Goal: Use online tool/utility

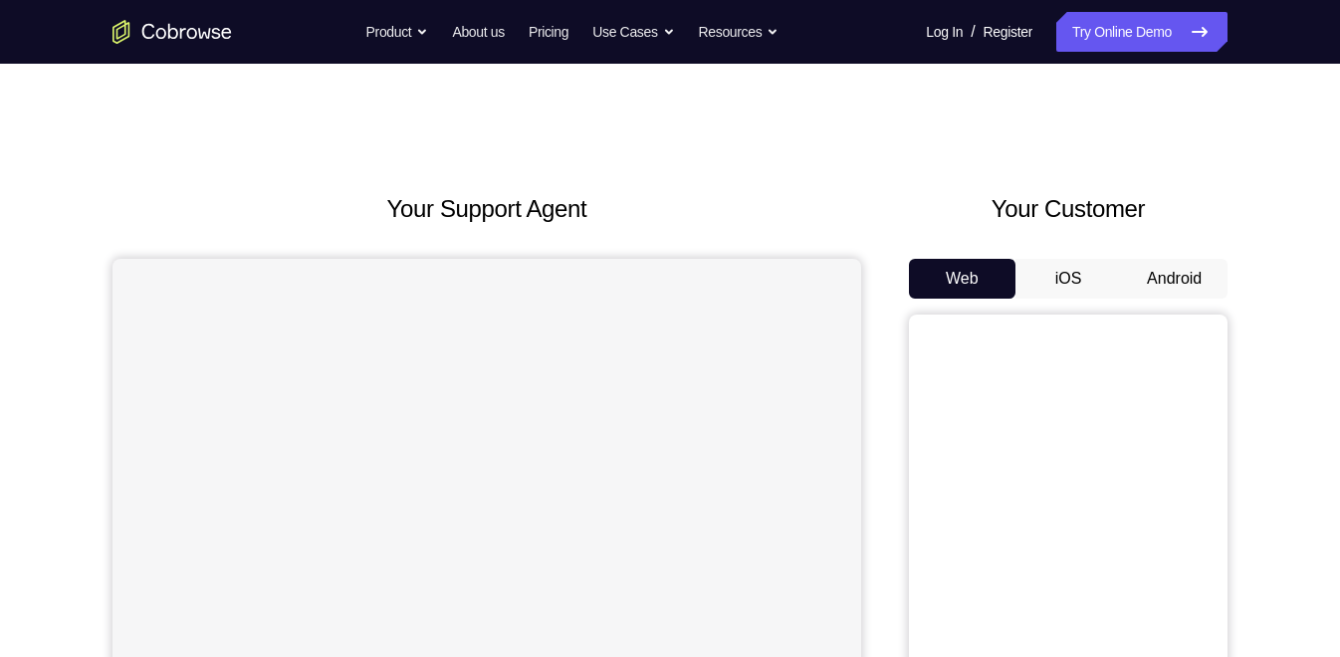
click at [1187, 259] on button "Android" at bounding box center [1174, 279] width 107 height 40
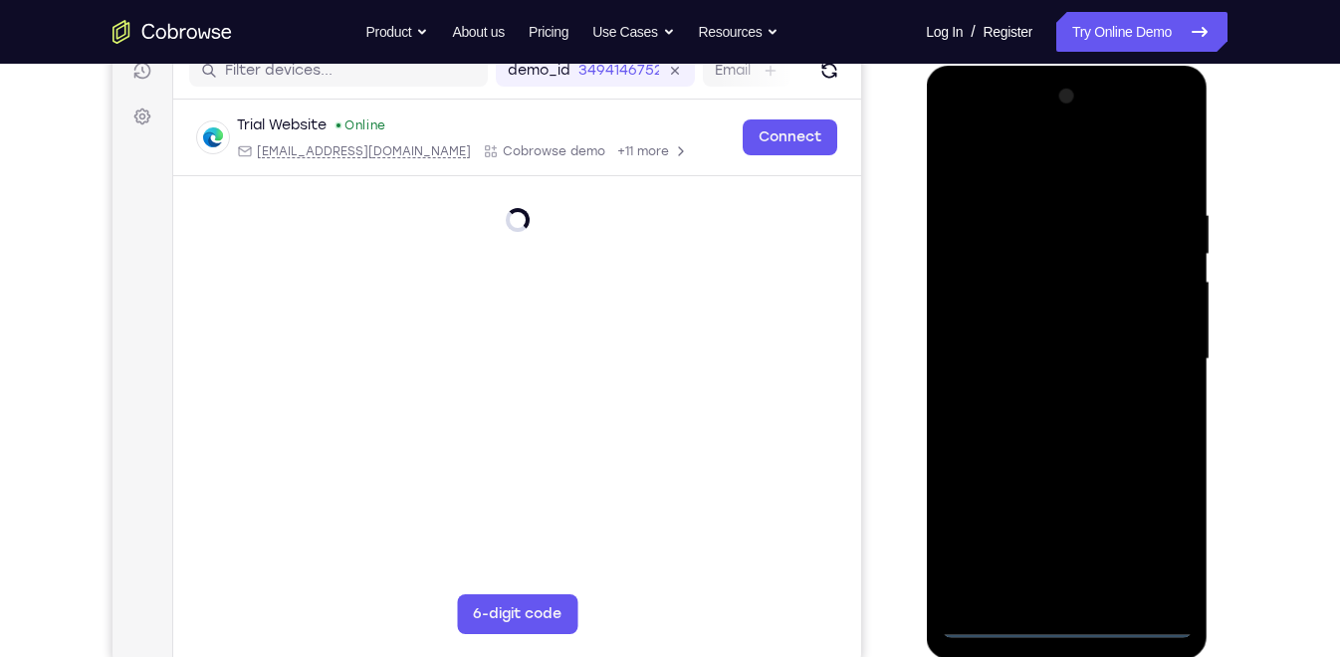
click at [1055, 612] on div at bounding box center [1066, 359] width 251 height 557
click at [1068, 617] on div at bounding box center [1066, 359] width 251 height 557
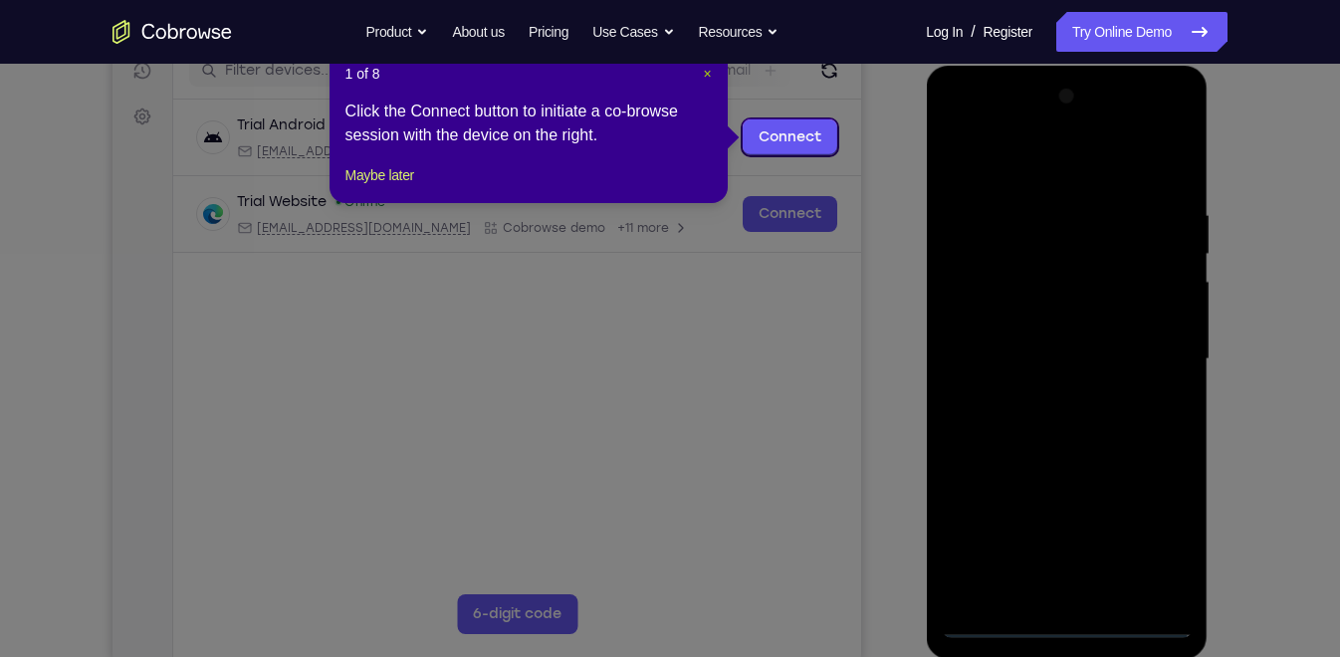
click at [710, 72] on span "×" at bounding box center [707, 74] width 8 height 16
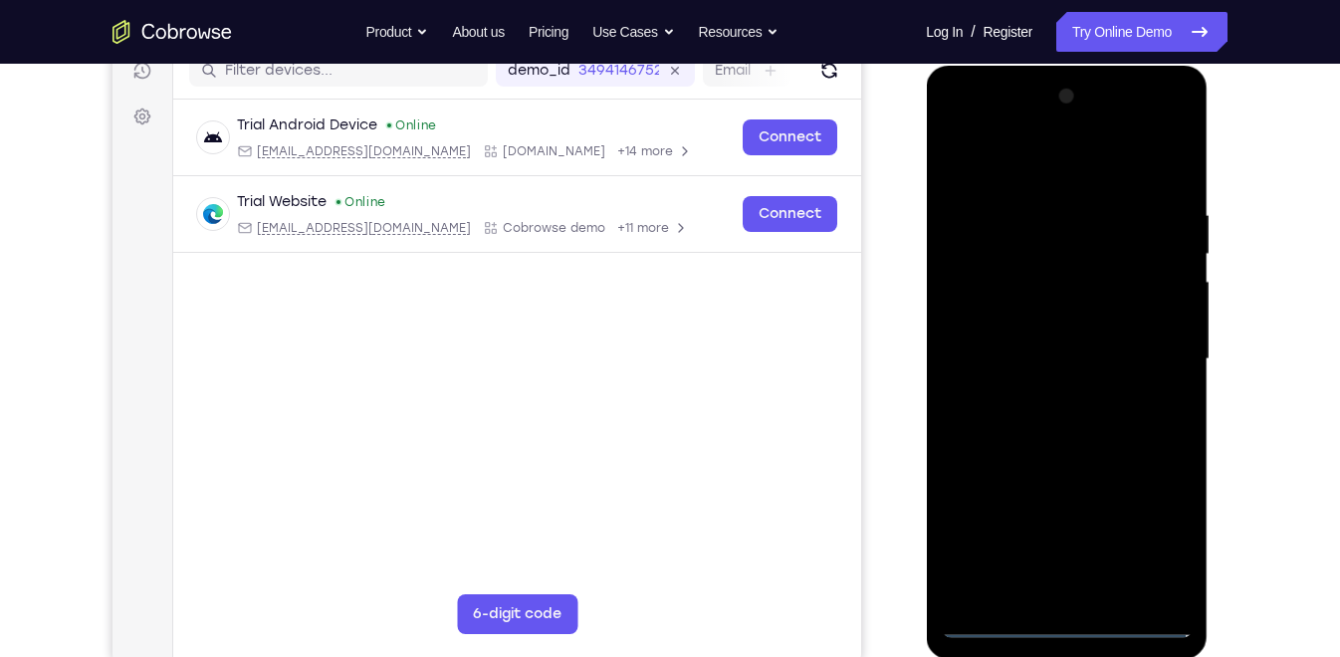
click at [1148, 521] on div at bounding box center [1066, 359] width 251 height 557
click at [1155, 531] on div at bounding box center [1066, 359] width 251 height 557
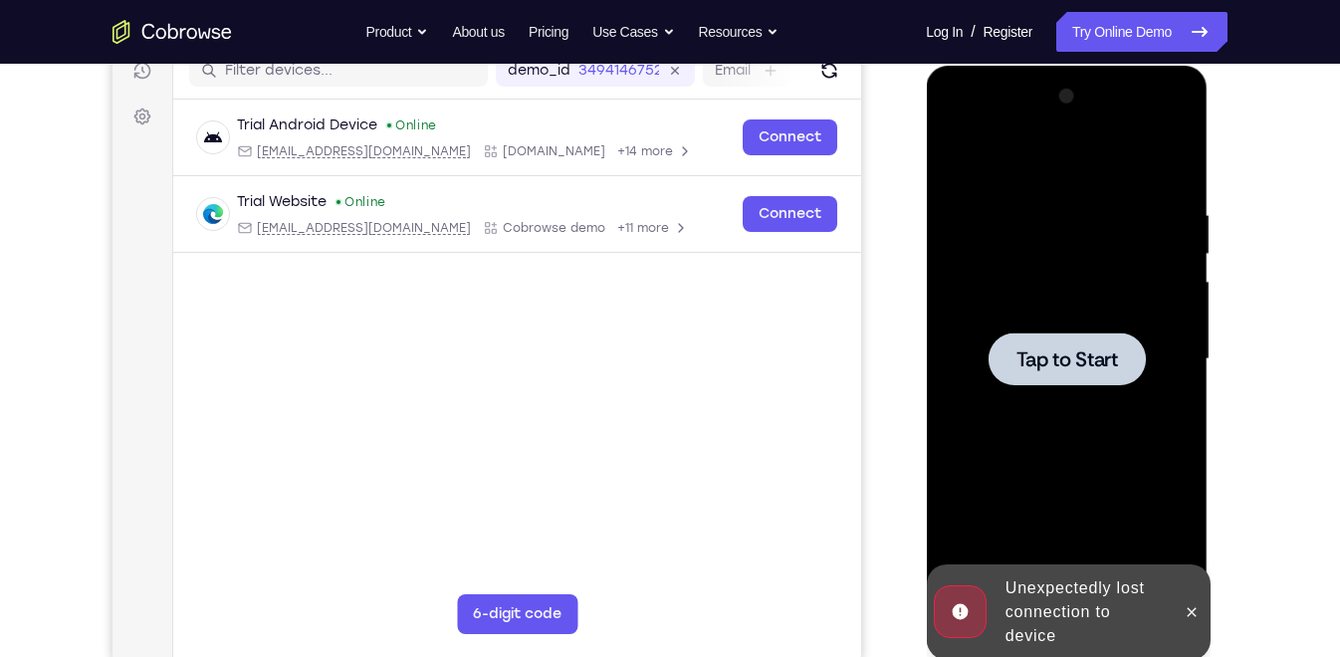
click at [1071, 367] on span "Tap to Start" at bounding box center [1066, 359] width 102 height 20
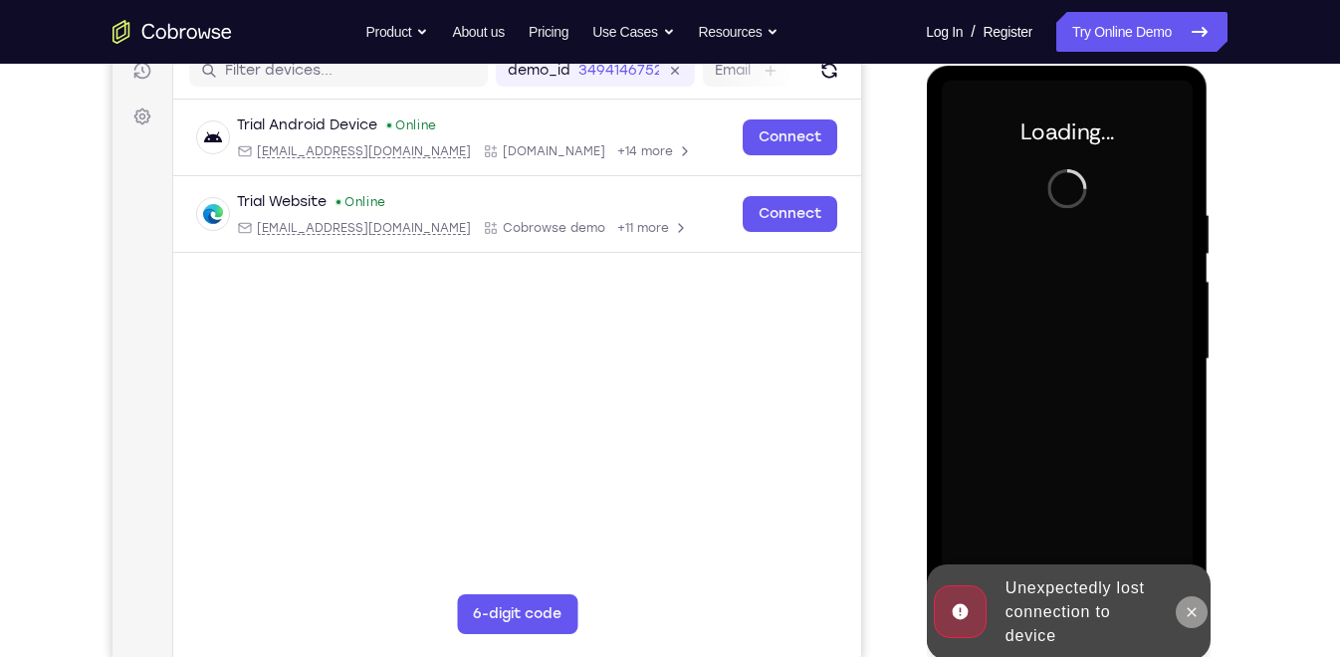
click at [1191, 616] on icon at bounding box center [1191, 612] width 16 height 16
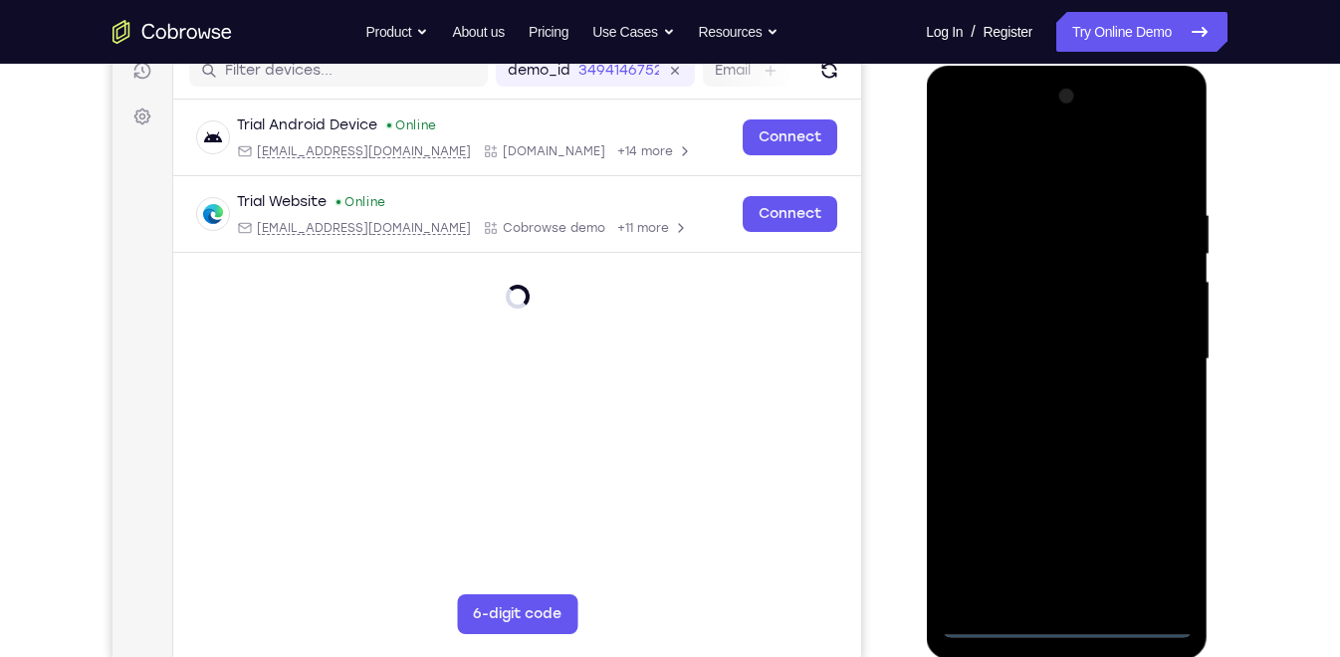
click at [1065, 612] on div at bounding box center [1066, 359] width 251 height 557
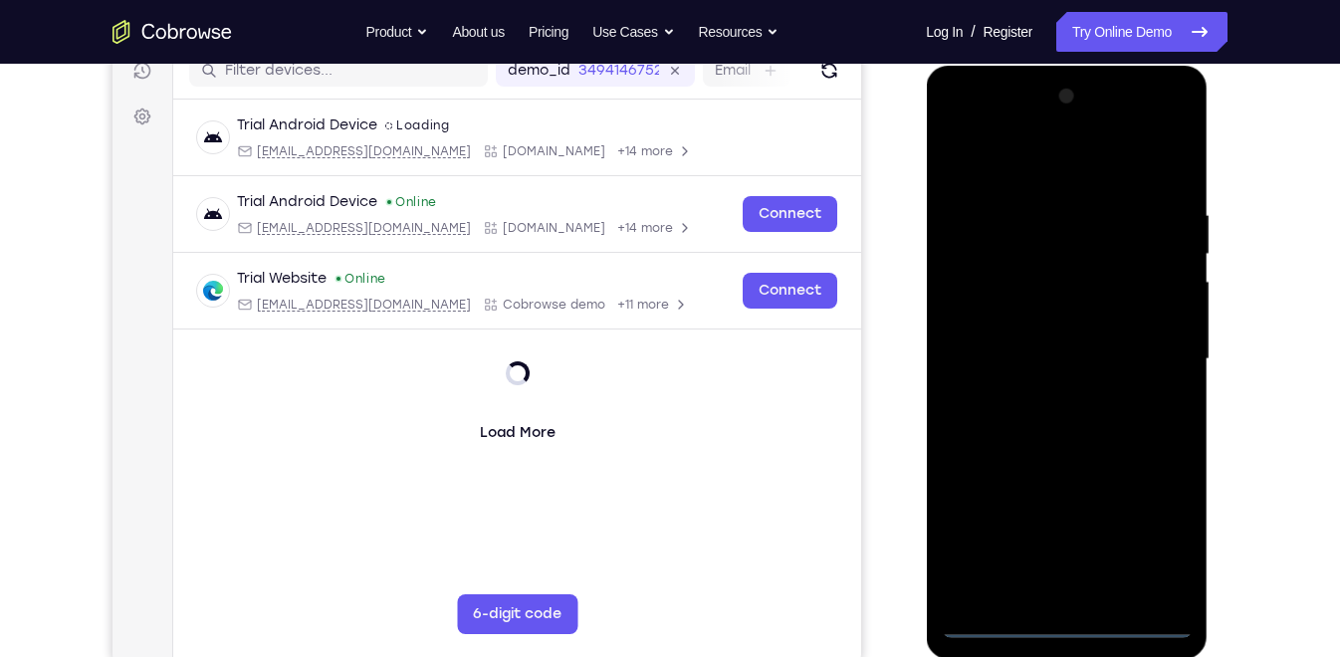
click at [1069, 617] on div at bounding box center [1066, 359] width 251 height 557
drag, startPoint x: 1053, startPoint y: 600, endPoint x: 1059, endPoint y: 532, distance: 68.9
click at [1059, 532] on div at bounding box center [1066, 359] width 251 height 557
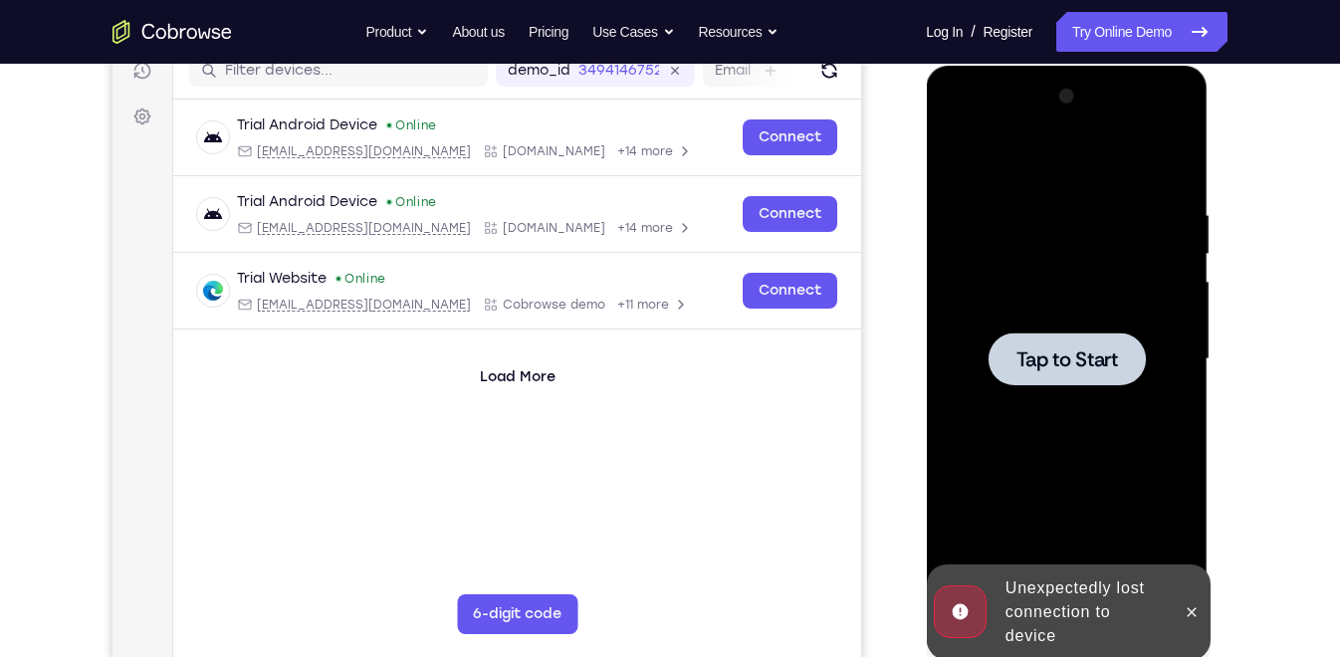
click at [1071, 349] on span "Tap to Start" at bounding box center [1066, 359] width 102 height 20
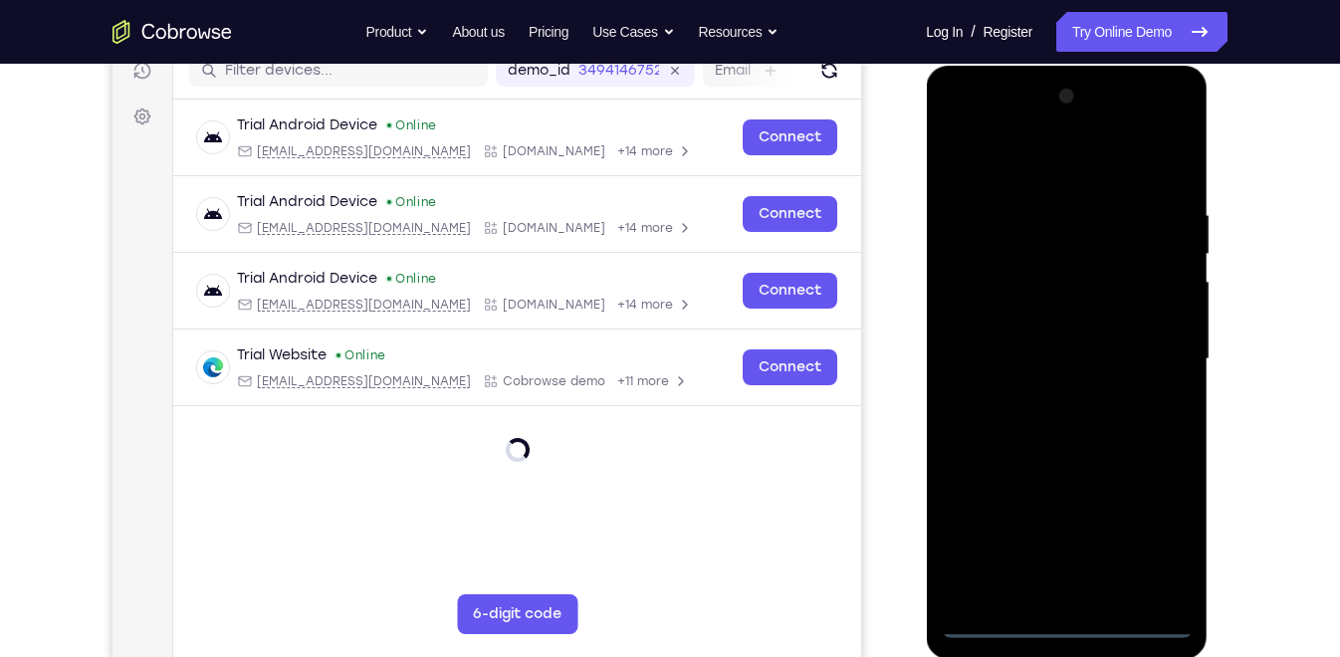
click at [1071, 623] on div at bounding box center [1066, 359] width 251 height 557
click at [1157, 530] on div at bounding box center [1066, 359] width 251 height 557
click at [1022, 159] on div at bounding box center [1066, 359] width 251 height 557
click at [985, 285] on div at bounding box center [1066, 359] width 251 height 557
click at [1148, 123] on div at bounding box center [1066, 359] width 251 height 557
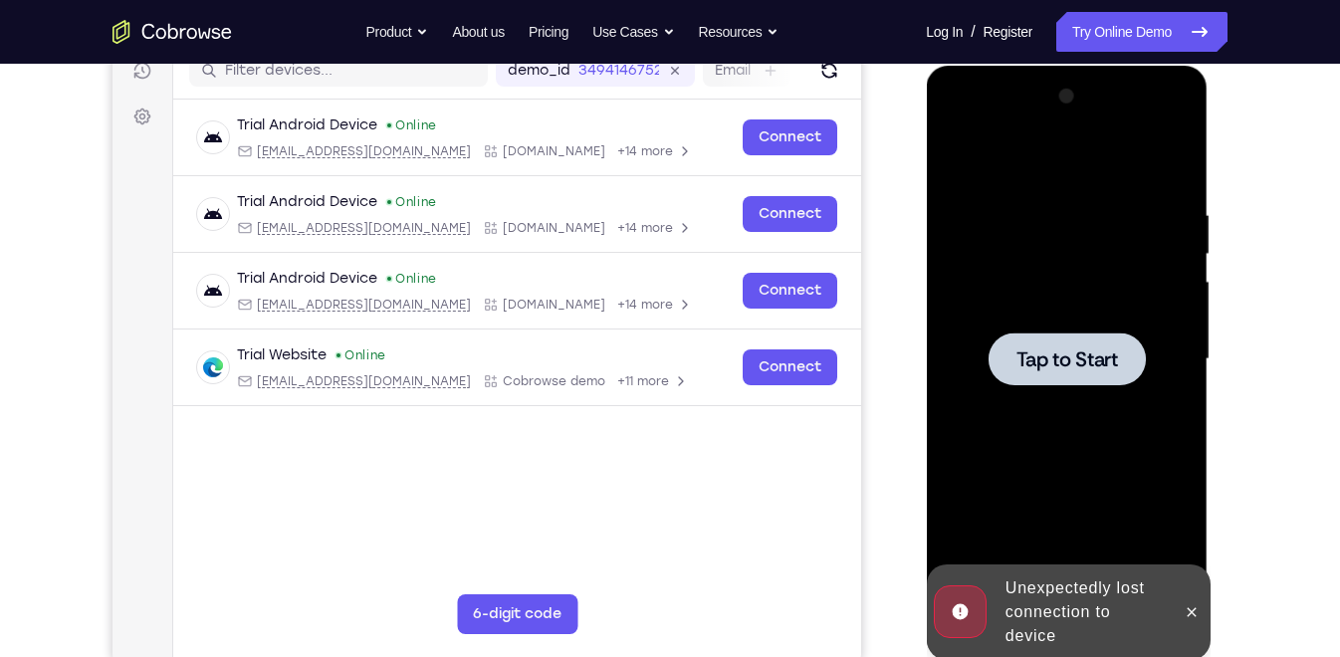
click at [1047, 272] on div at bounding box center [1066, 359] width 251 height 557
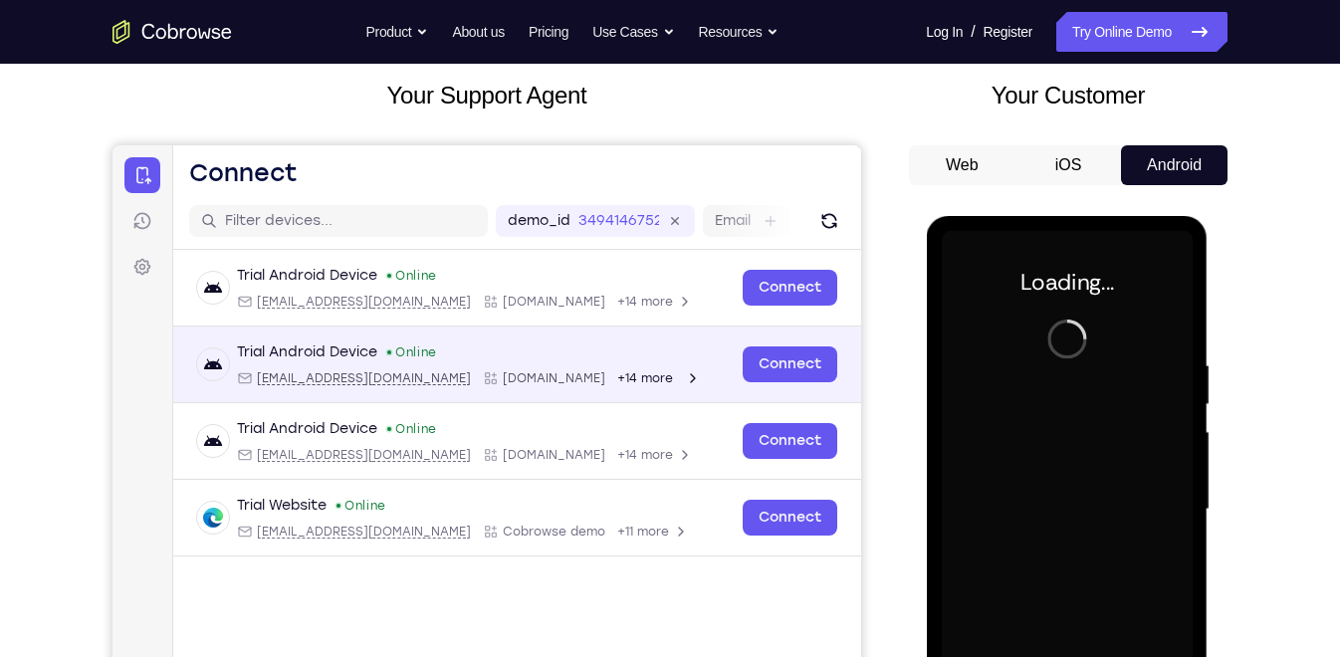
scroll to position [116, 0]
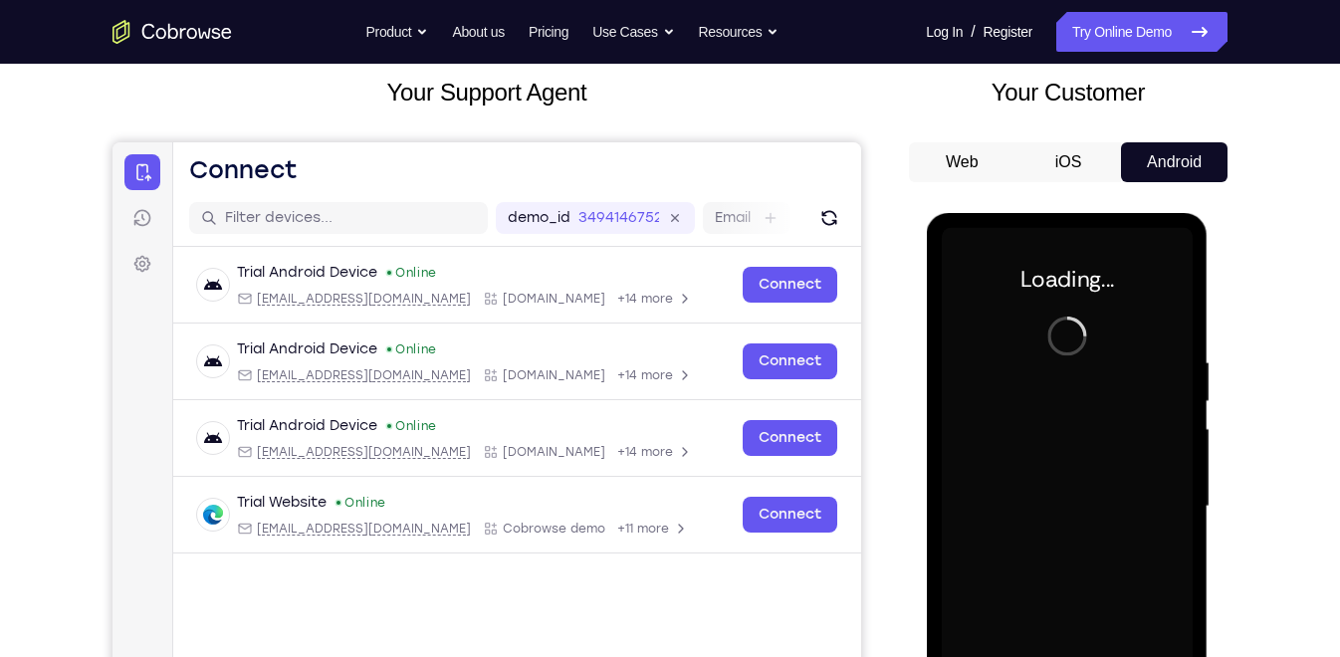
click at [945, 169] on button "Web" at bounding box center [962, 162] width 107 height 40
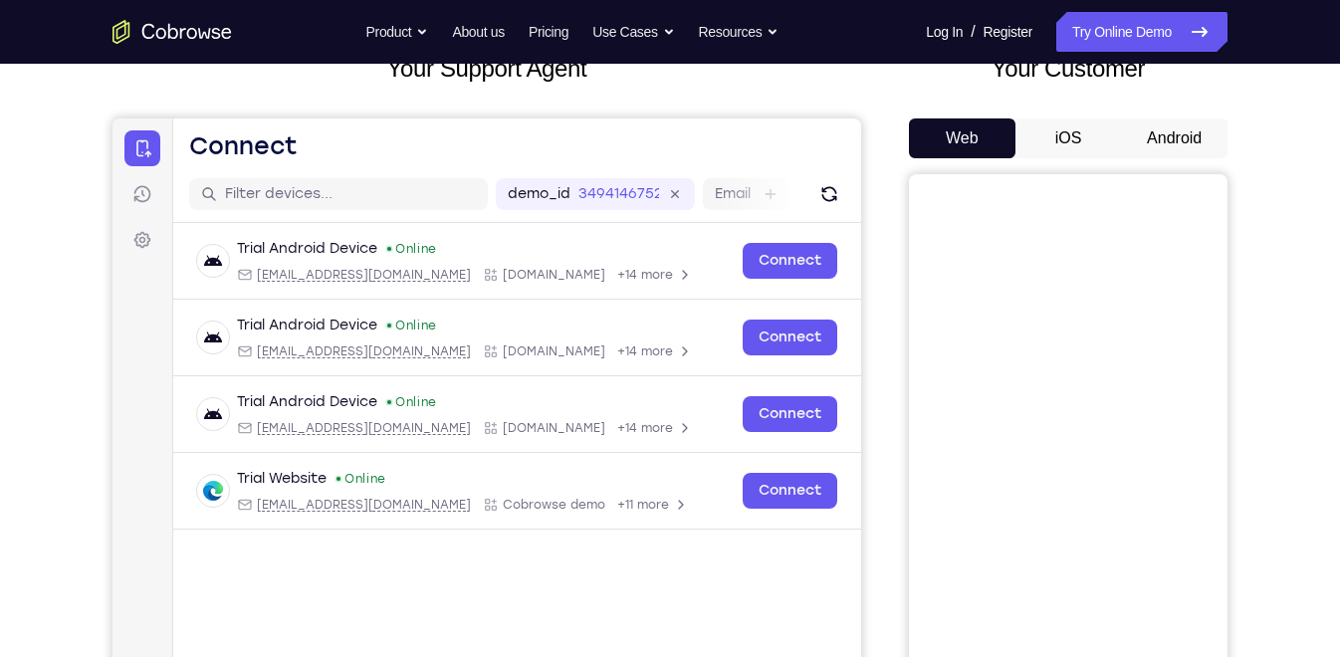
scroll to position [139, 0]
click at [1073, 127] on button "iOS" at bounding box center [1068, 139] width 107 height 40
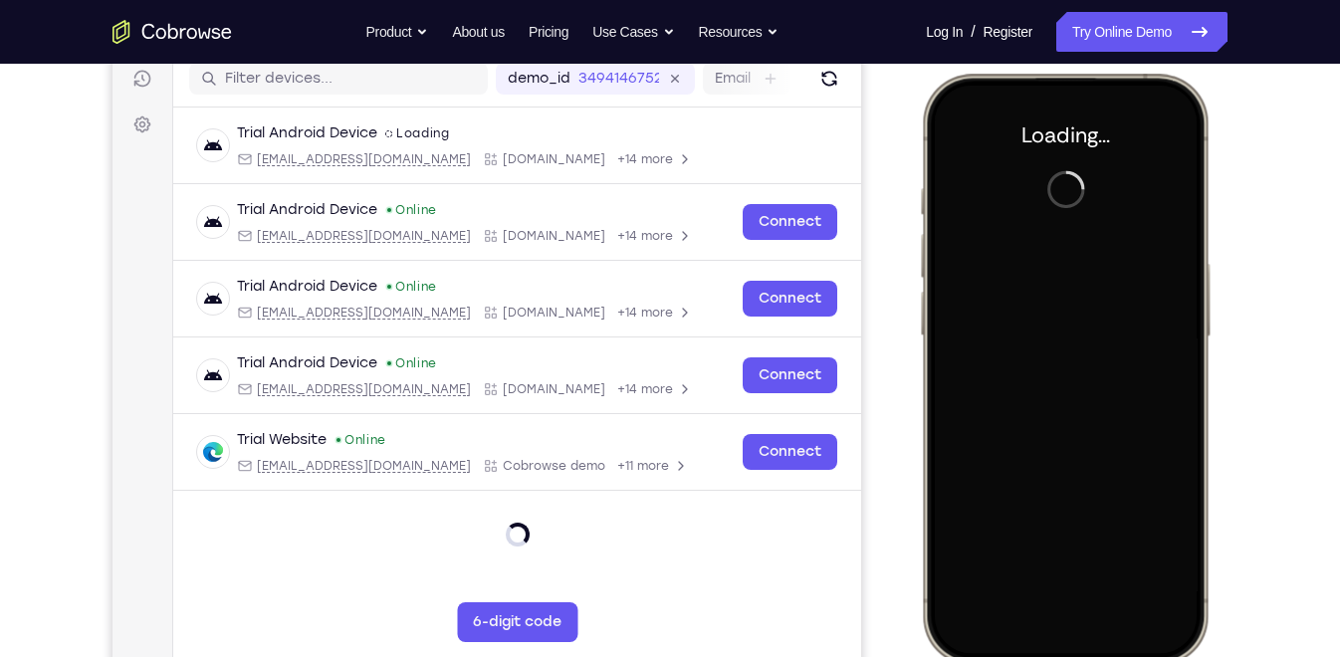
scroll to position [0, 0]
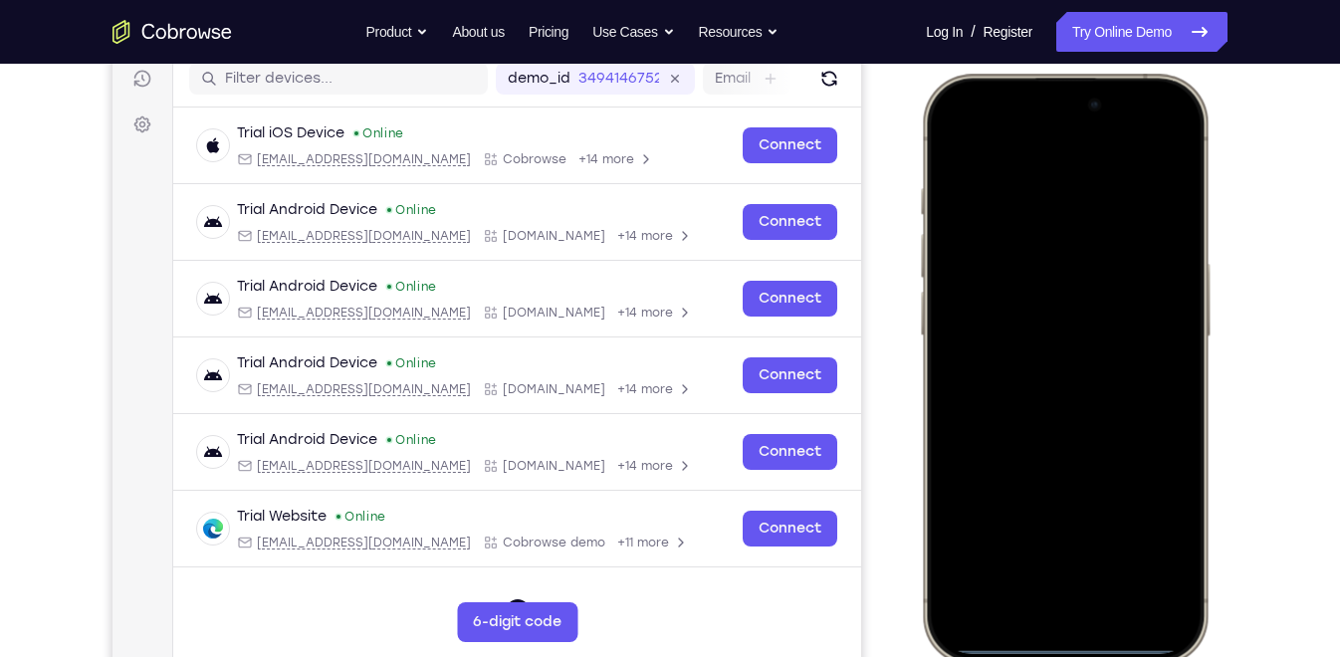
drag, startPoint x: 1079, startPoint y: 647, endPoint x: 1080, endPoint y: 577, distance: 69.7
click at [1080, 577] on div at bounding box center [1065, 369] width 262 height 568
drag, startPoint x: 1062, startPoint y: 645, endPoint x: 1044, endPoint y: 401, distance: 244.5
click at [1044, 401] on div at bounding box center [1065, 369] width 262 height 568
drag, startPoint x: 1073, startPoint y: 142, endPoint x: 1142, endPoint y: 554, distance: 417.8
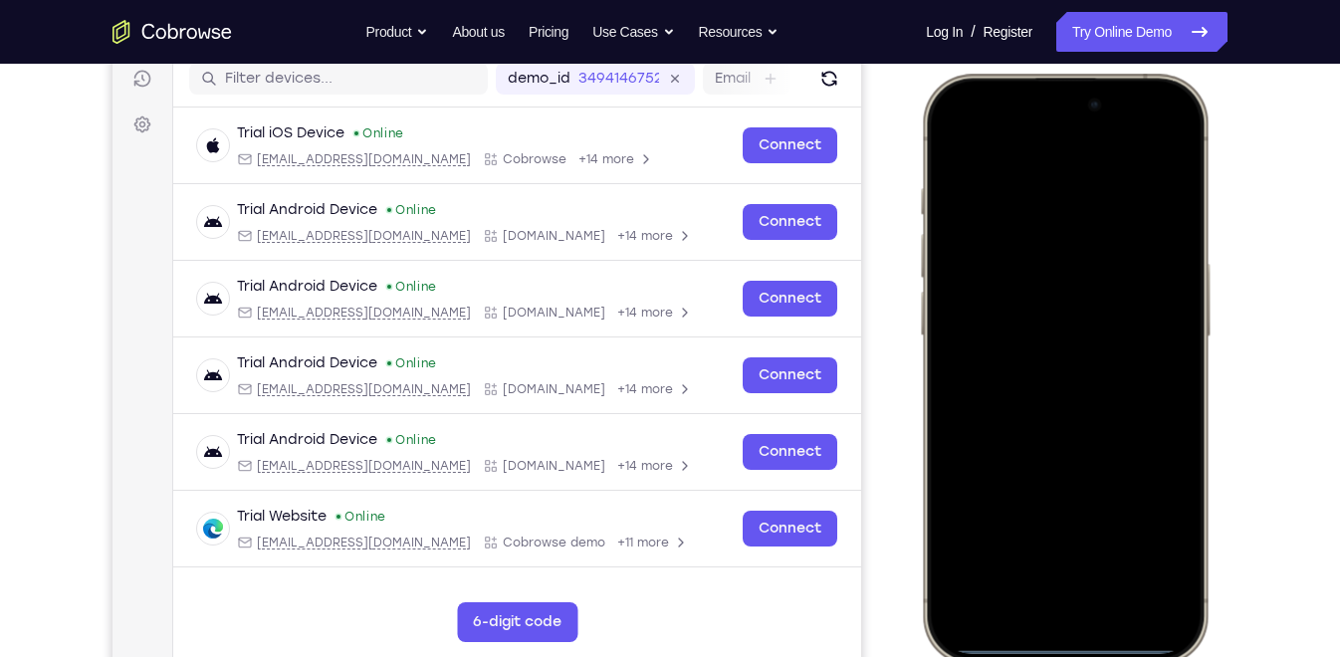
click at [1142, 554] on div at bounding box center [1065, 369] width 262 height 568
drag, startPoint x: 936, startPoint y: 322, endPoint x: 1107, endPoint y: 319, distance: 171.2
click at [1107, 319] on div at bounding box center [1065, 369] width 262 height 568
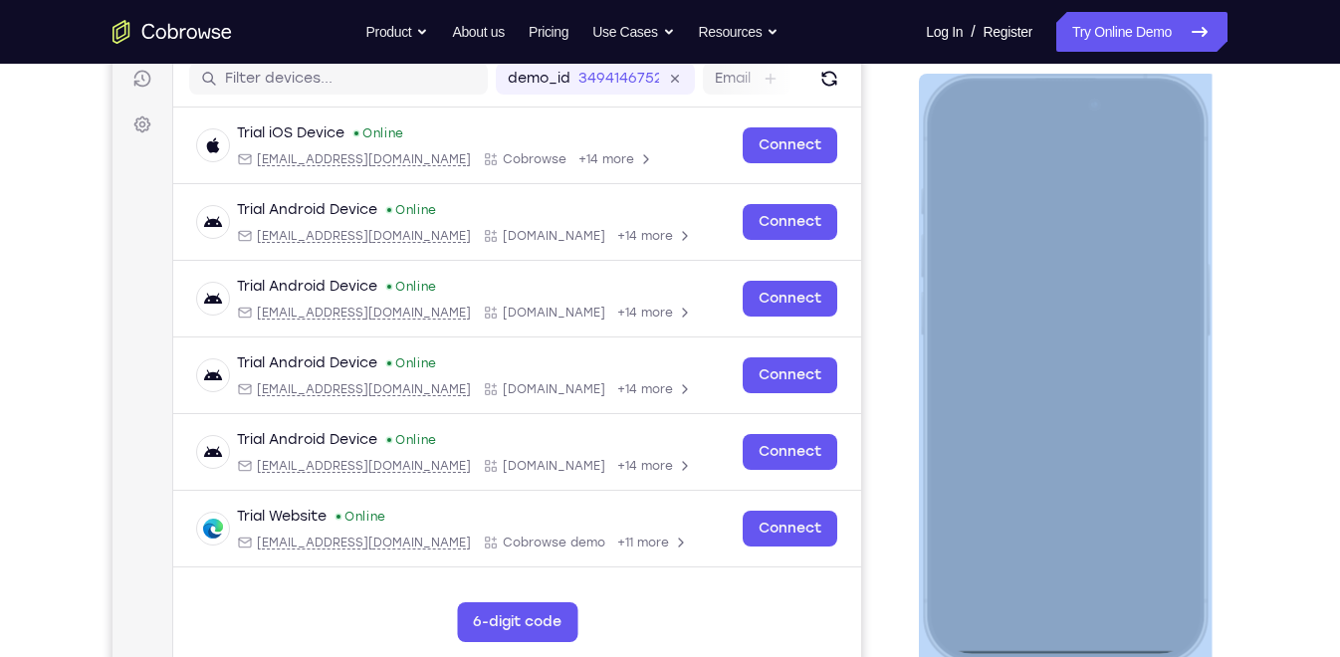
drag, startPoint x: 1200, startPoint y: 358, endPoint x: 1021, endPoint y: 357, distance: 178.2
click at [1021, 357] on div at bounding box center [1065, 369] width 293 height 591
drag, startPoint x: 1021, startPoint y: 357, endPoint x: 1086, endPoint y: 375, distance: 67.1
click at [1086, 375] on div at bounding box center [1065, 369] width 262 height 568
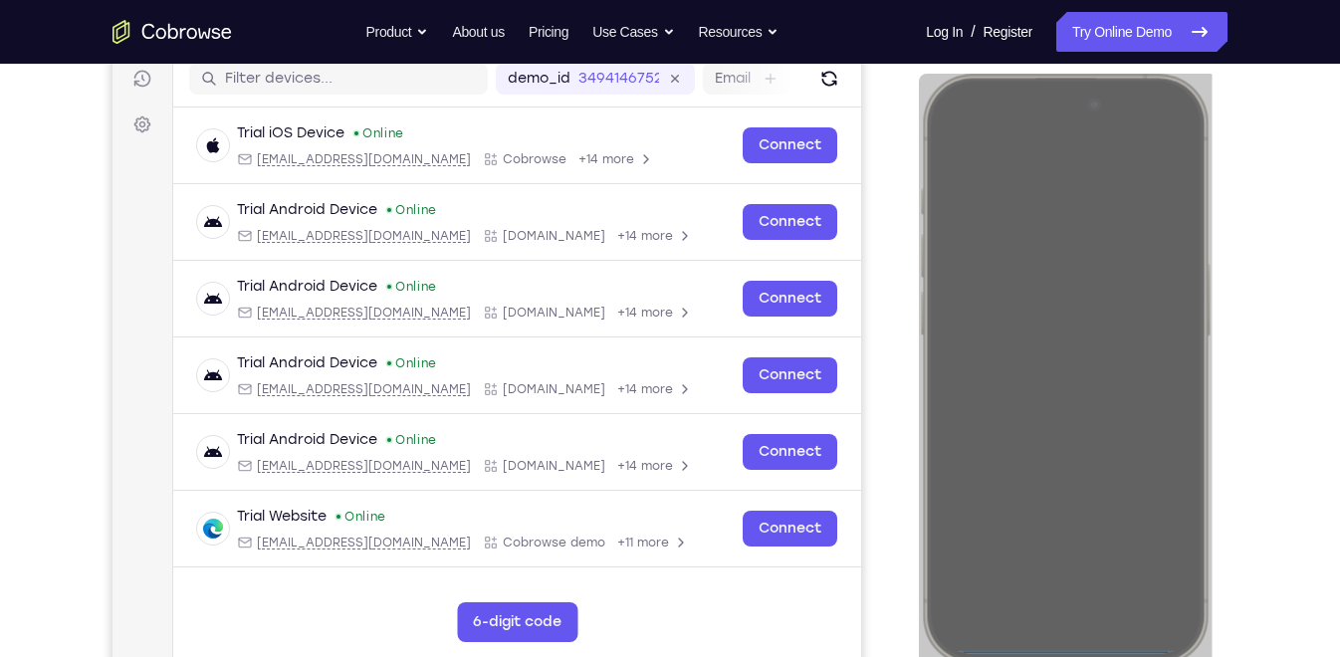
click at [1238, 388] on div "Your Support Agent Your Customer Web iOS Android Next Steps We’d be happy to gi…" at bounding box center [670, 464] width 1274 height 1313
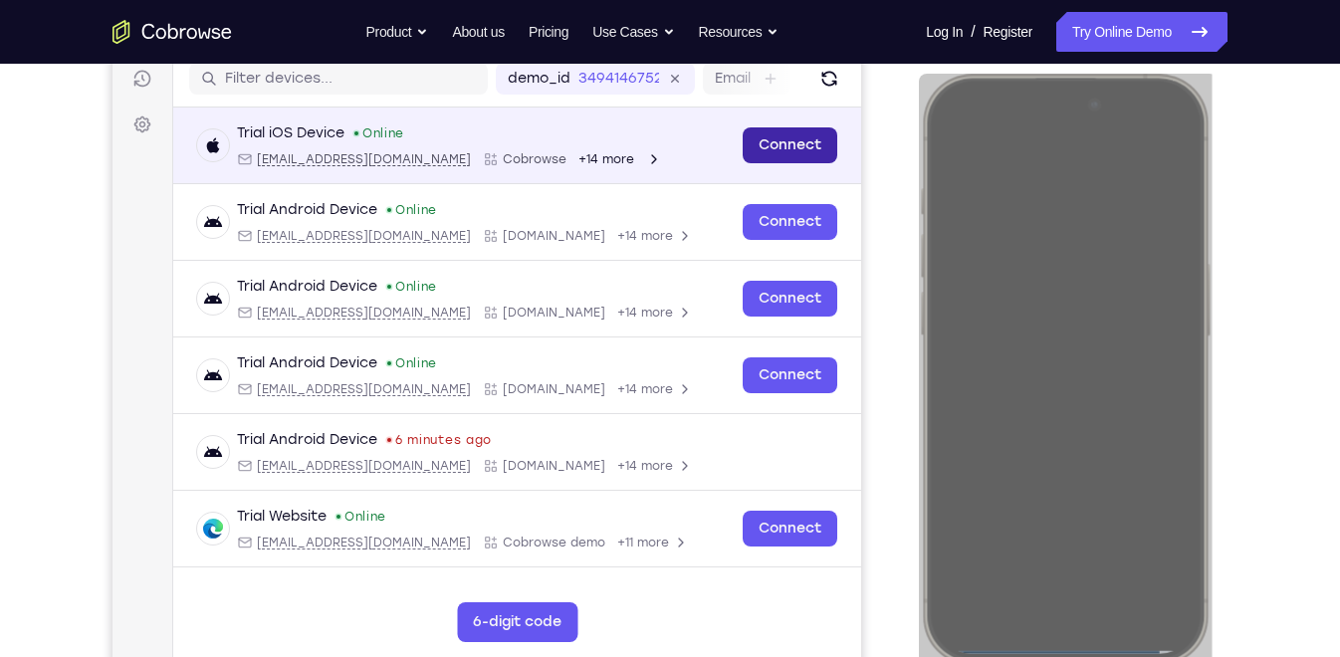
click at [806, 145] on link "Connect" at bounding box center [790, 145] width 95 height 36
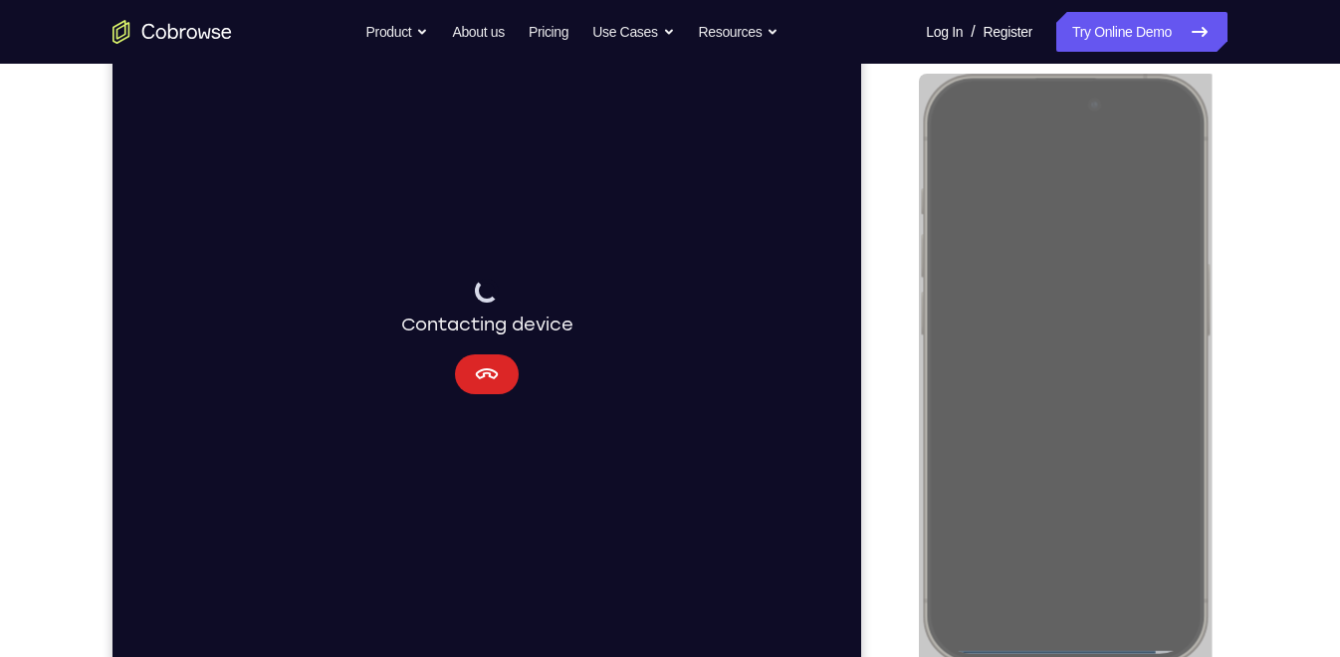
click at [491, 366] on icon "Cancel" at bounding box center [487, 374] width 24 height 24
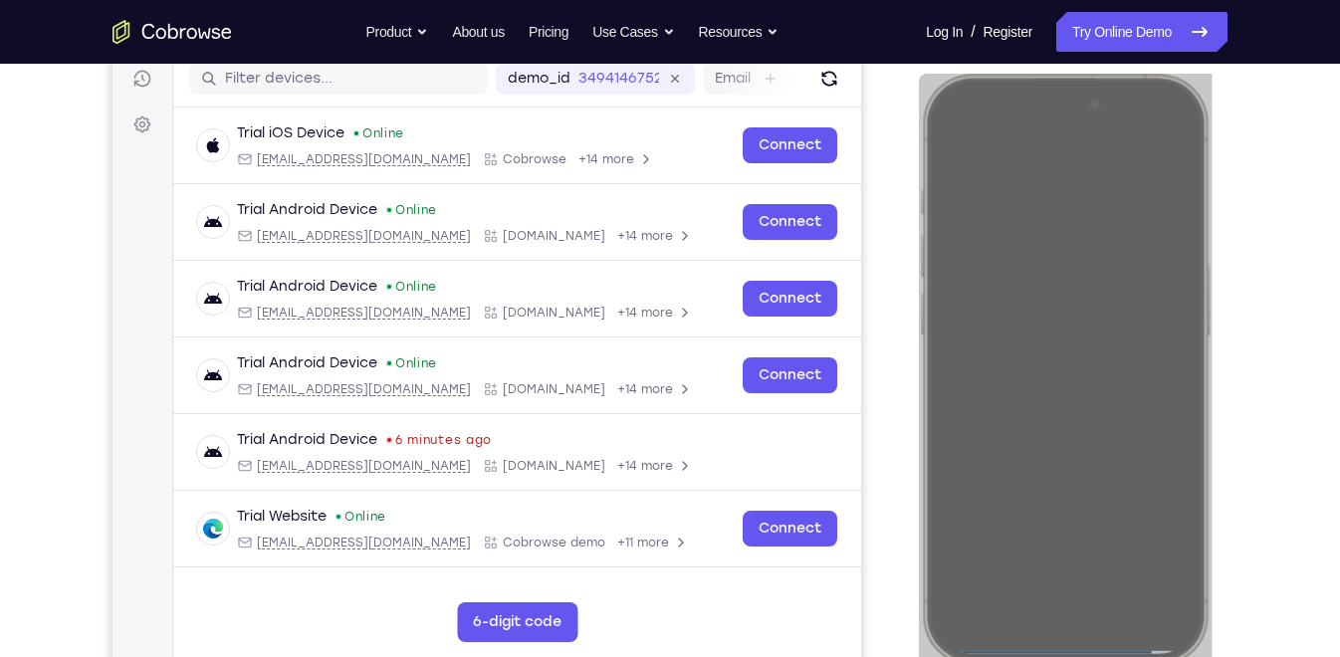
click at [1279, 209] on div "Your Support Agent Your Customer Web iOS Android Next Steps We’d be happy to gi…" at bounding box center [670, 464] width 1274 height 1313
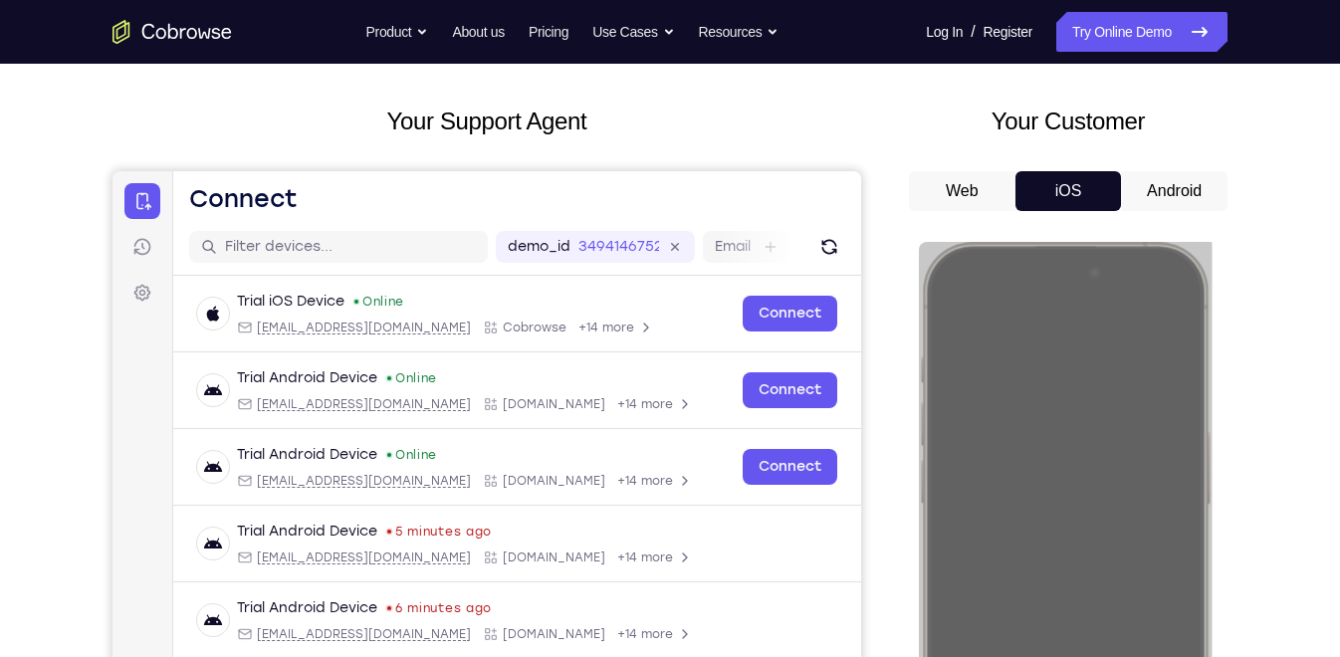
scroll to position [86, 0]
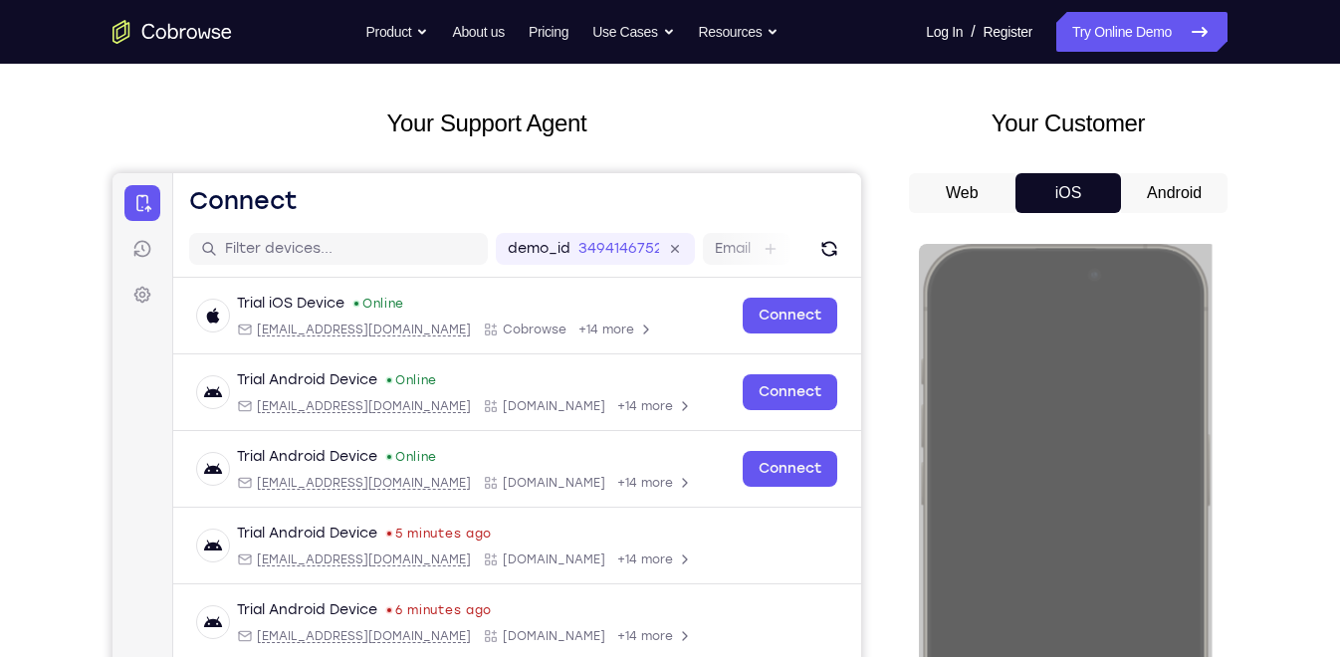
click at [1193, 181] on button "Android" at bounding box center [1174, 193] width 107 height 40
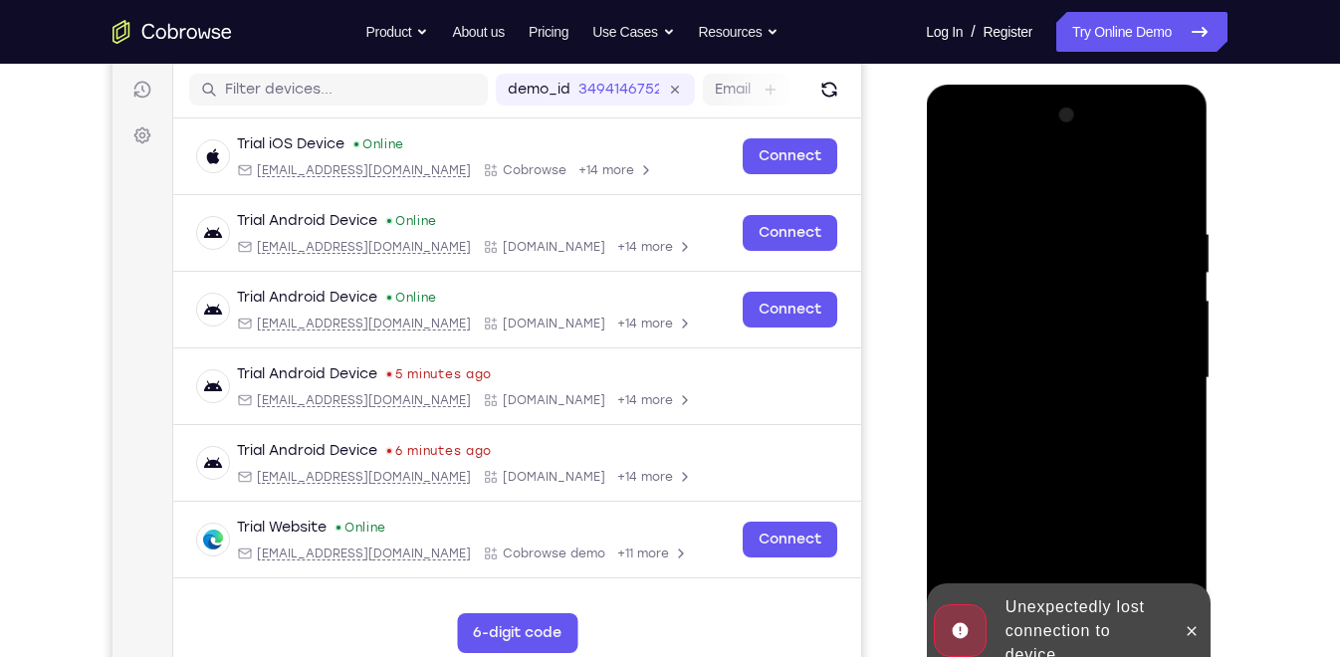
scroll to position [247, 0]
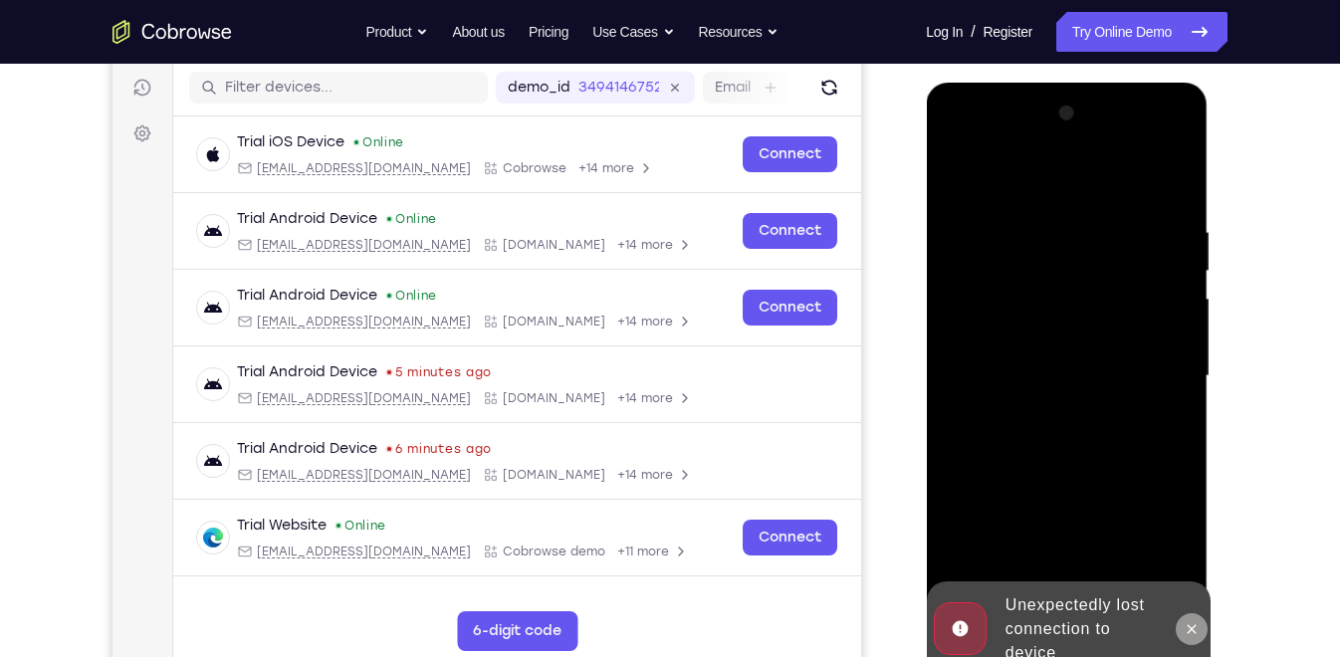
click at [1192, 624] on icon at bounding box center [1191, 629] width 16 height 16
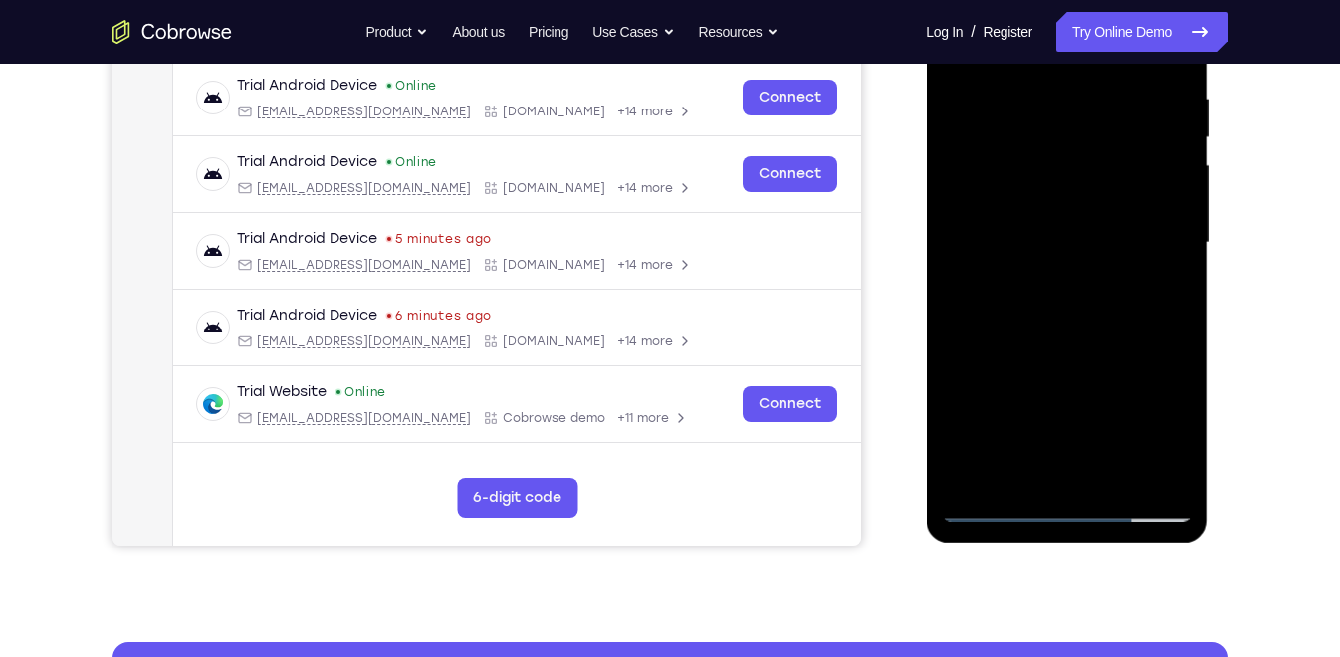
scroll to position [390, 0]
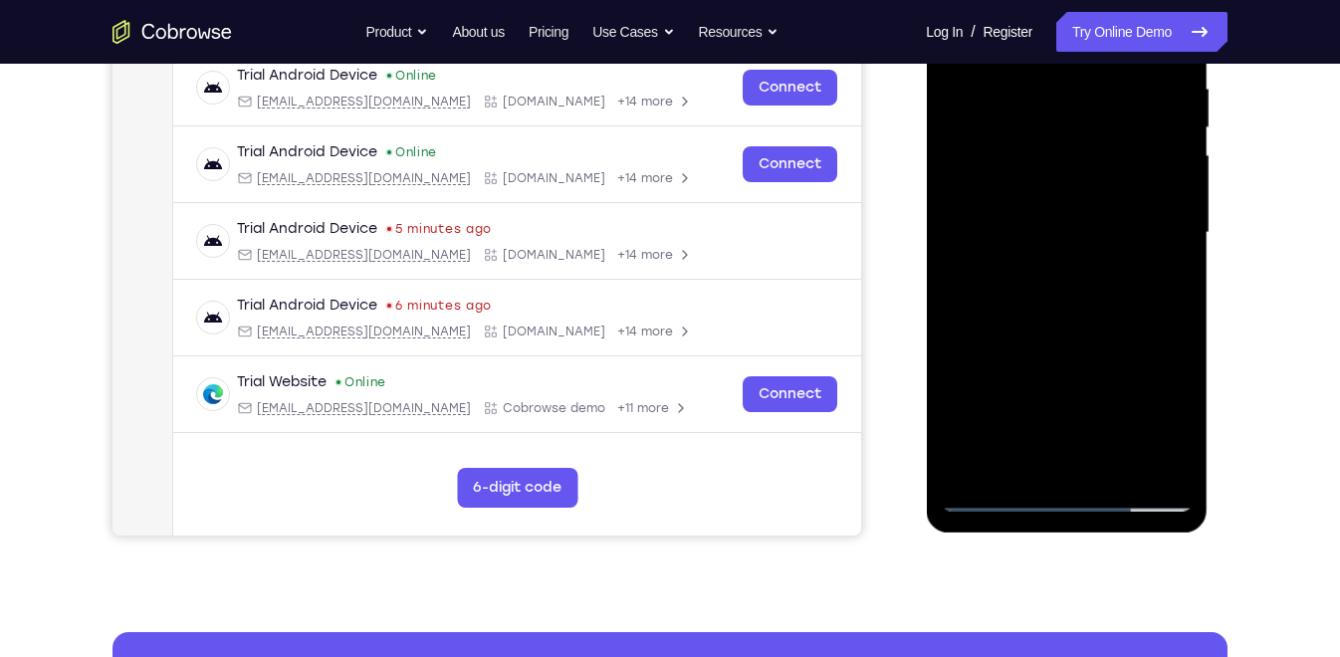
click at [1062, 493] on div at bounding box center [1066, 232] width 251 height 557
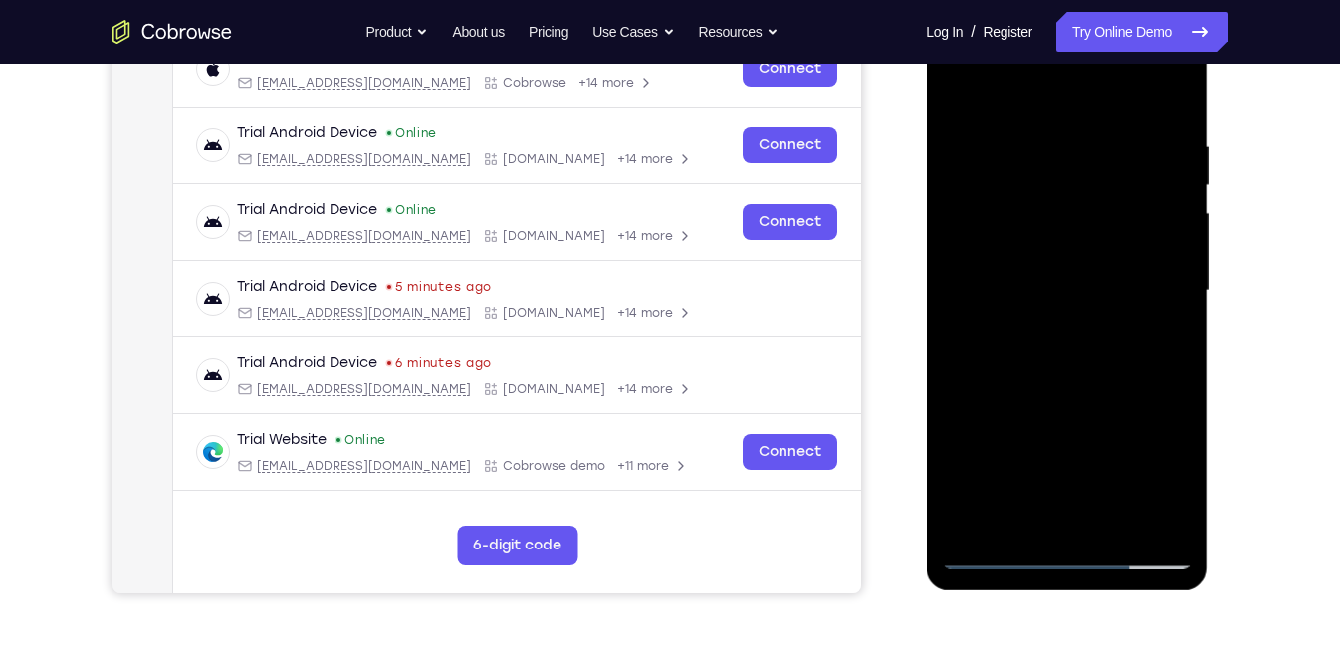
scroll to position [329, 0]
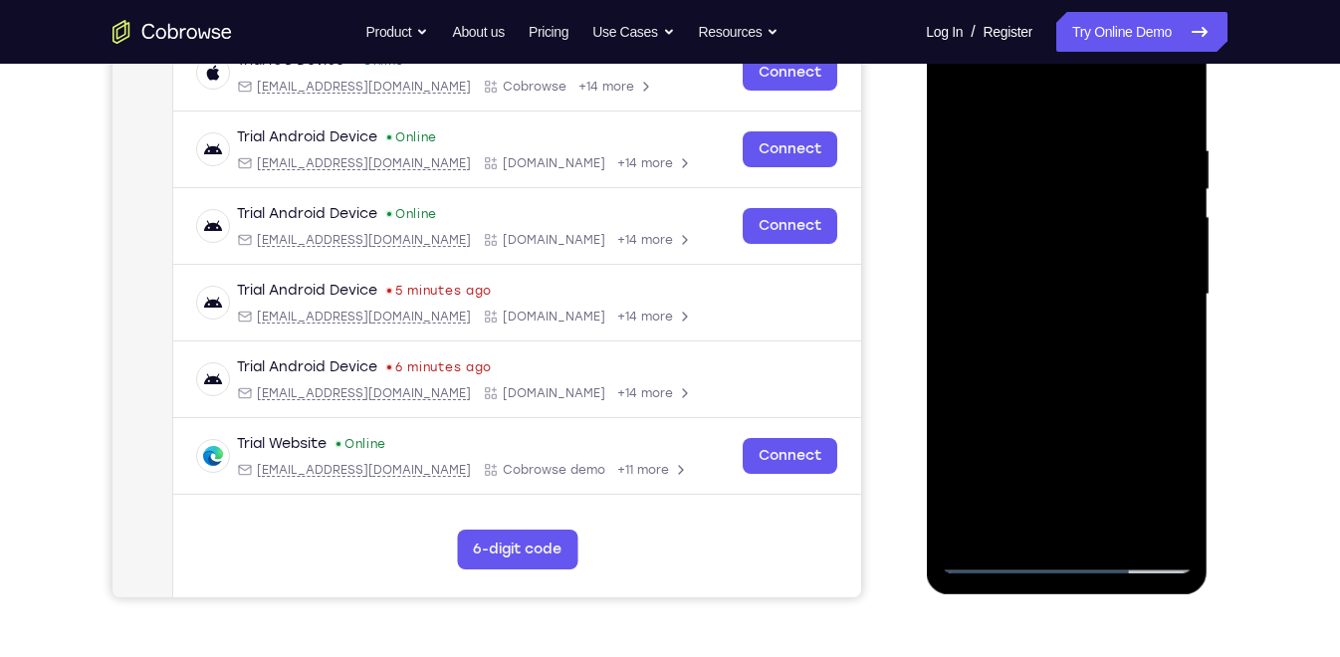
click at [1151, 464] on div at bounding box center [1066, 294] width 251 height 557
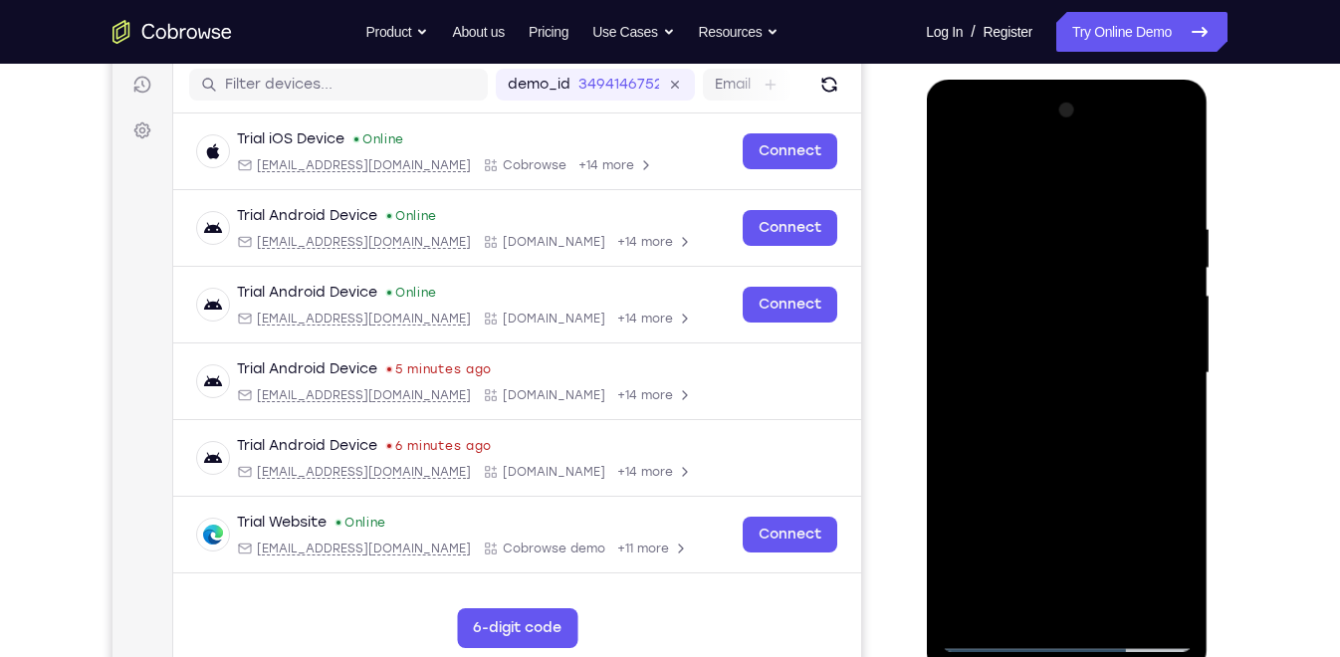
scroll to position [249, 0]
click at [1021, 186] on div at bounding box center [1066, 374] width 251 height 557
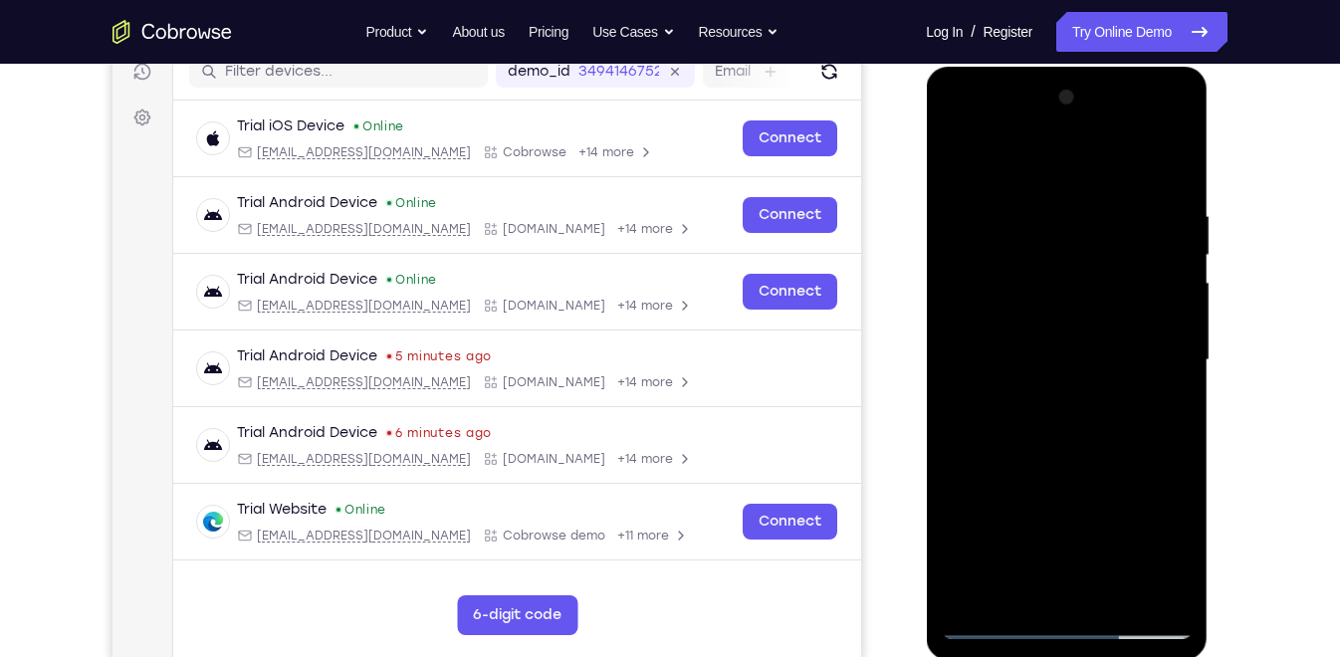
scroll to position [264, 0]
click at [985, 297] on div at bounding box center [1066, 359] width 251 height 557
click at [1034, 366] on div at bounding box center [1066, 359] width 251 height 557
click at [1014, 341] on div at bounding box center [1066, 359] width 251 height 557
click at [1061, 373] on div at bounding box center [1066, 359] width 251 height 557
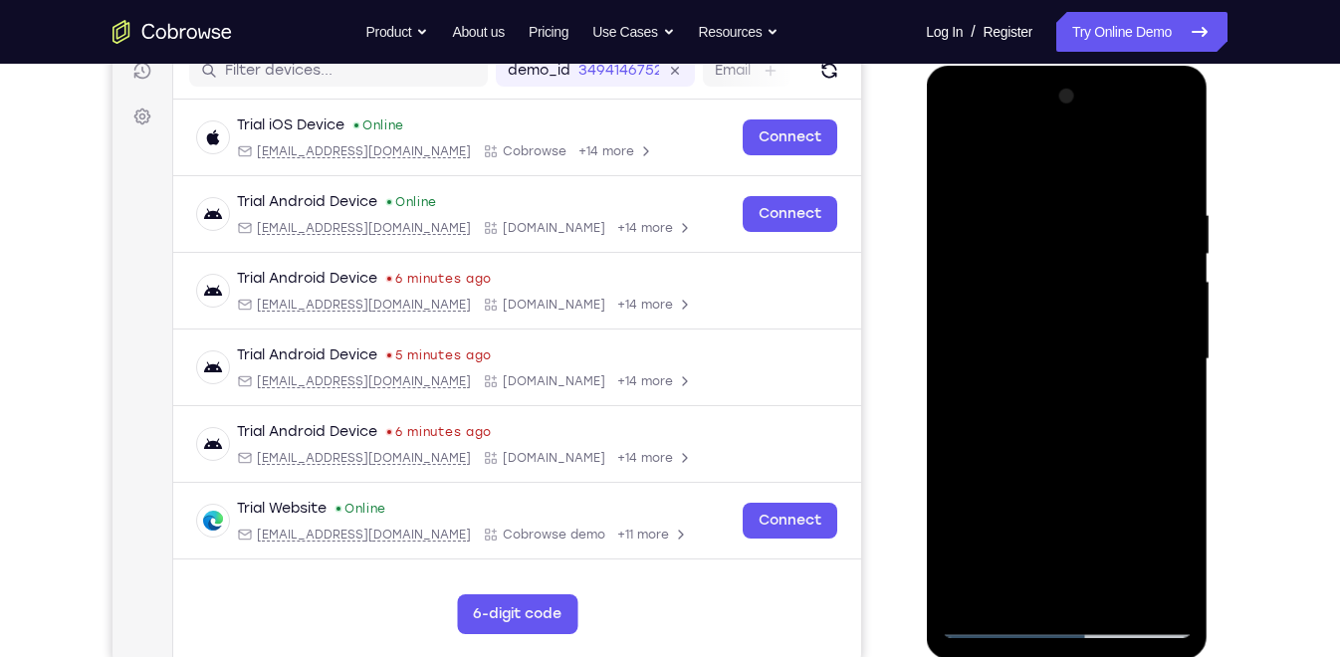
click at [1023, 450] on div at bounding box center [1066, 359] width 251 height 557
click at [1028, 313] on div at bounding box center [1066, 359] width 251 height 557
drag, startPoint x: 1053, startPoint y: 467, endPoint x: 1088, endPoint y: 339, distance: 132.1
click at [1088, 339] on div at bounding box center [1066, 359] width 251 height 557
click at [1040, 579] on div at bounding box center [1066, 359] width 251 height 557
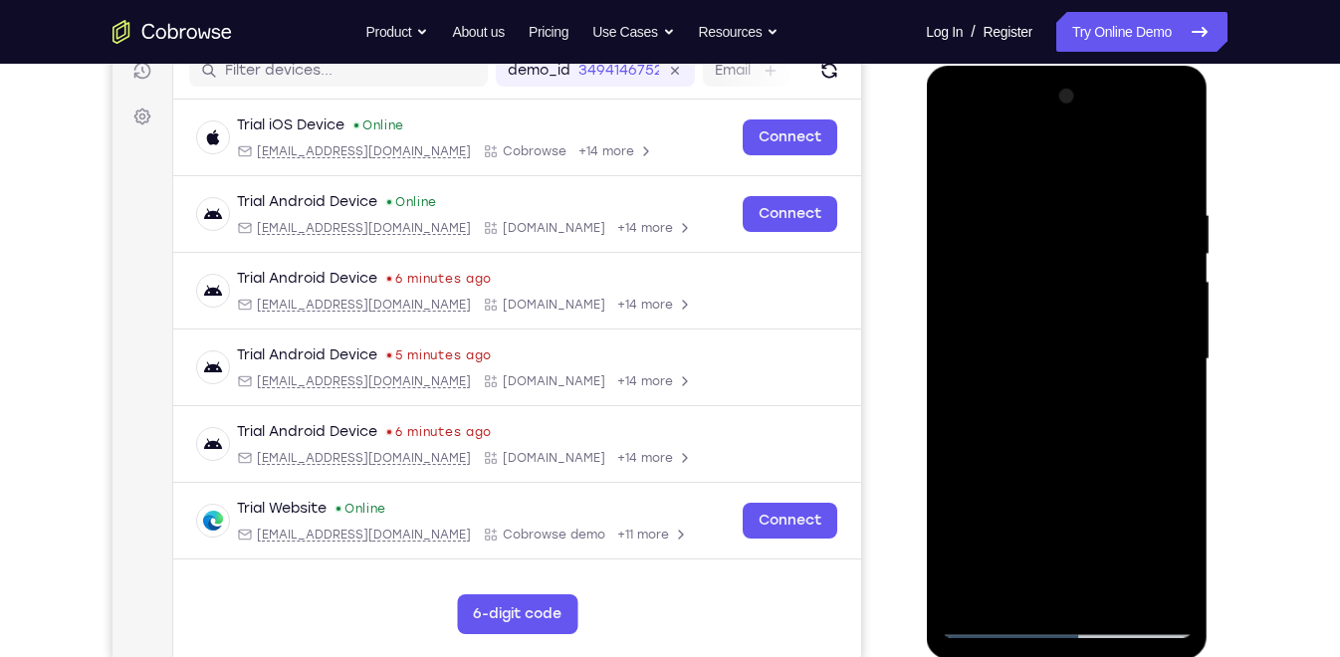
drag, startPoint x: 1036, startPoint y: 168, endPoint x: 1243, endPoint y: 140, distance: 208.9
click at [1209, 140] on html "Online web based iOS Simulators and Android Emulators. Run iPhone, iPad, Mobile…" at bounding box center [1068, 364] width 284 height 597
click at [993, 305] on div at bounding box center [1066, 359] width 251 height 557
click at [1077, 388] on div at bounding box center [1066, 359] width 251 height 557
drag, startPoint x: 1060, startPoint y: 437, endPoint x: 1061, endPoint y: 495, distance: 57.7
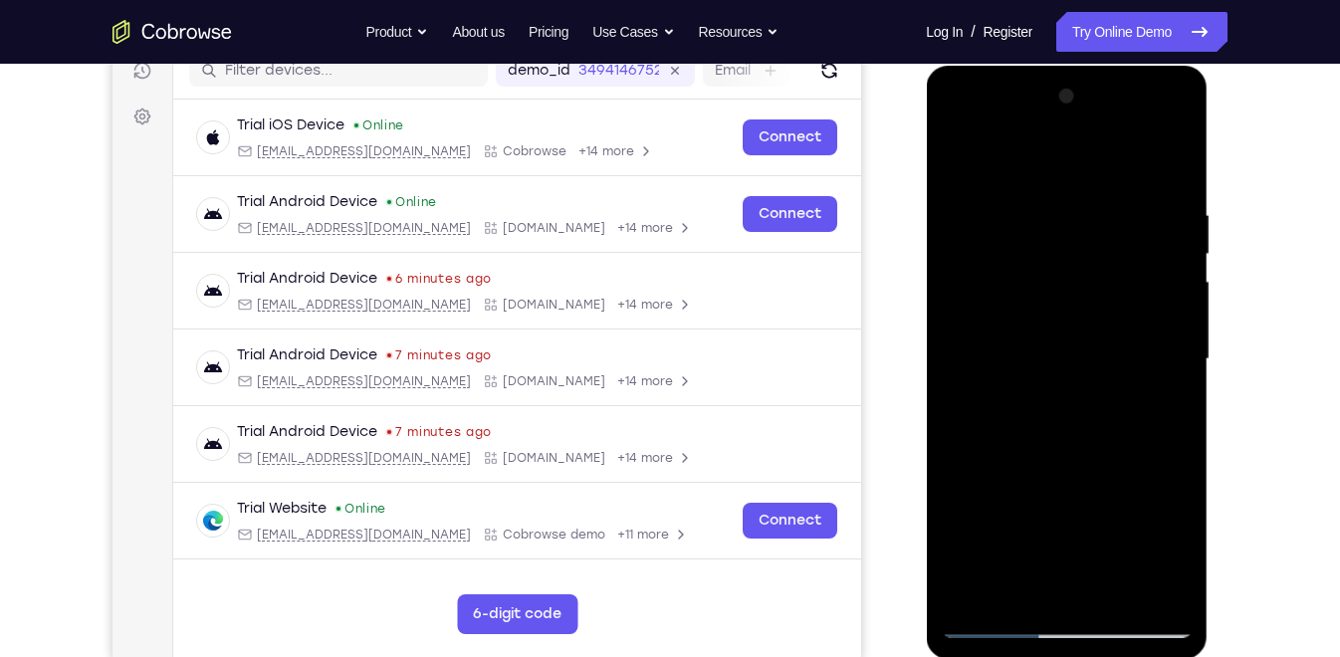
click at [1061, 495] on div at bounding box center [1066, 359] width 251 height 557
click at [955, 151] on div at bounding box center [1066, 359] width 251 height 557
click at [1035, 246] on div at bounding box center [1066, 359] width 251 height 557
click at [1137, 365] on div at bounding box center [1066, 359] width 251 height 557
click at [1168, 156] on div at bounding box center [1066, 359] width 251 height 557
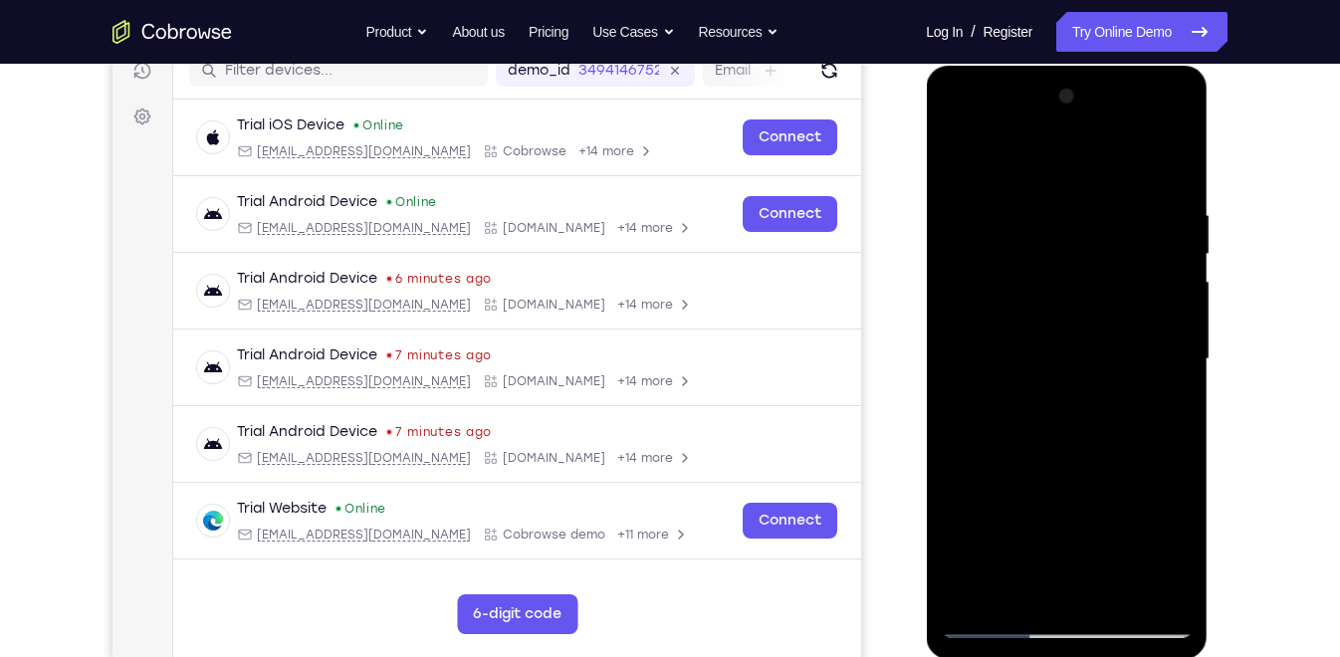
click at [1158, 128] on div at bounding box center [1066, 359] width 251 height 557
click at [966, 122] on div at bounding box center [1066, 359] width 251 height 557
click at [1167, 357] on div at bounding box center [1066, 359] width 251 height 557
click at [1128, 368] on div at bounding box center [1066, 359] width 251 height 557
click at [1041, 395] on div at bounding box center [1066, 359] width 251 height 557
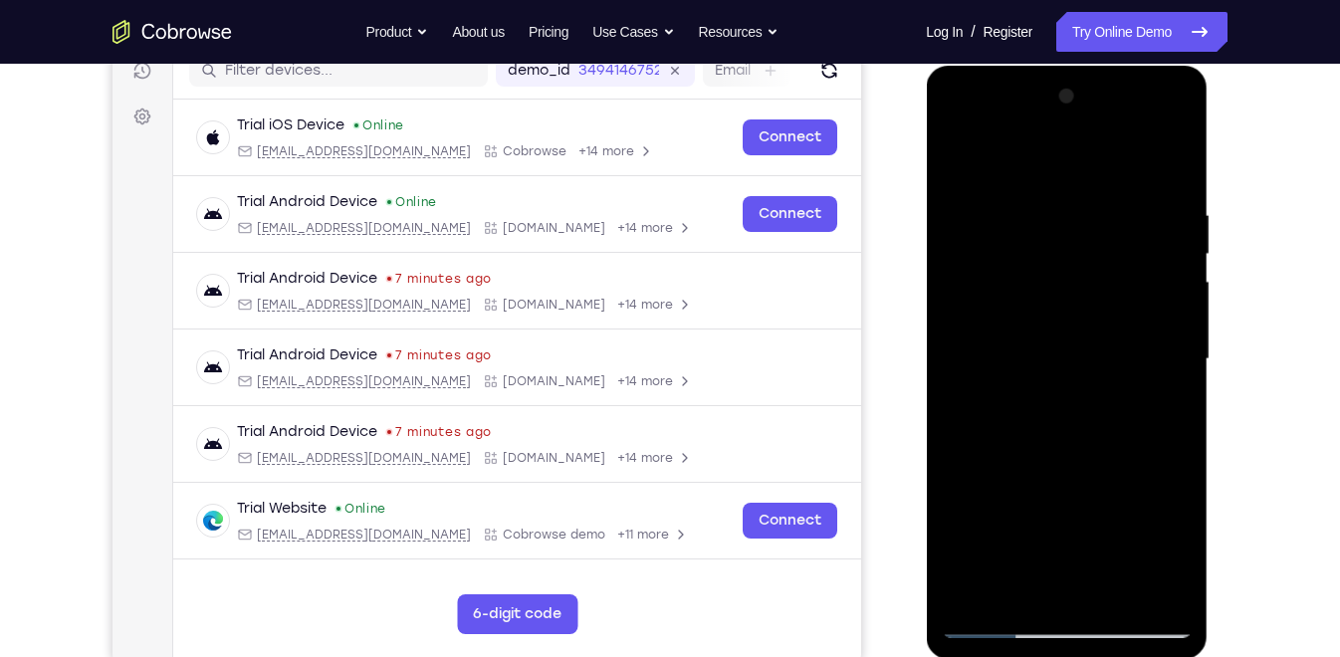
click at [1041, 341] on div at bounding box center [1066, 359] width 251 height 557
click at [1063, 324] on div at bounding box center [1066, 359] width 251 height 557
click at [1054, 357] on div at bounding box center [1066, 359] width 251 height 557
drag, startPoint x: 1062, startPoint y: 433, endPoint x: 1079, endPoint y: 384, distance: 51.6
click at [1079, 384] on div at bounding box center [1066, 359] width 251 height 557
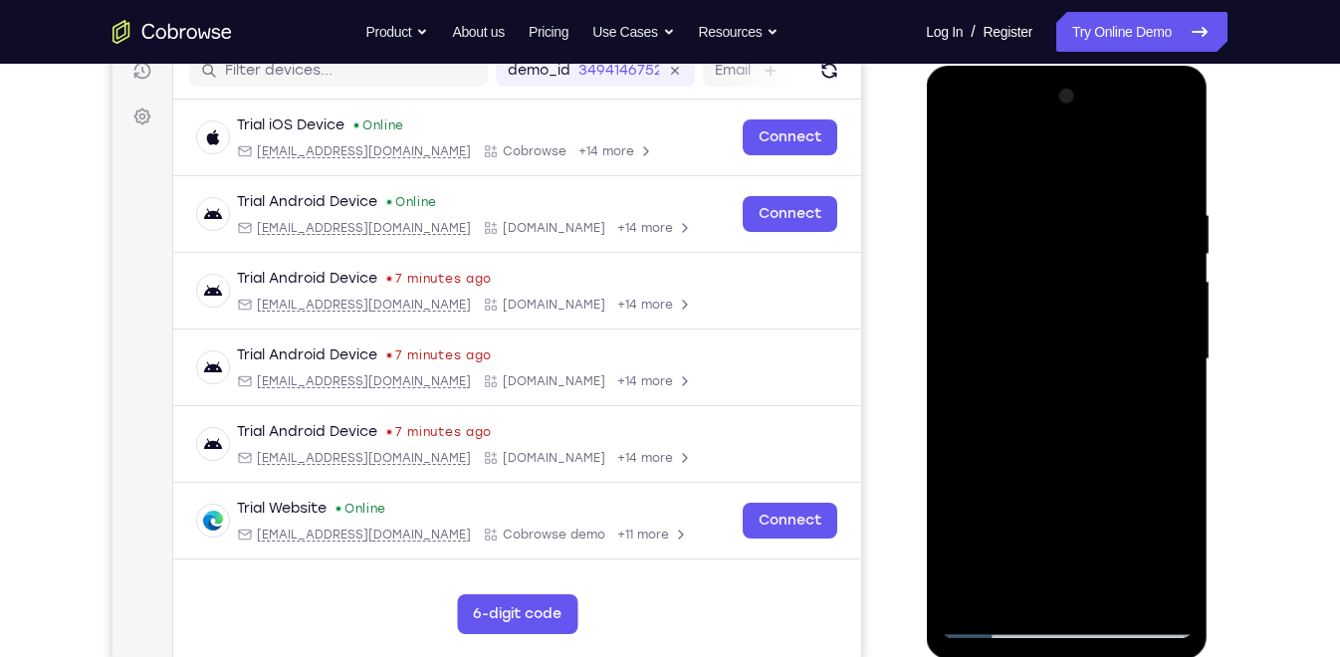
click at [1077, 410] on div at bounding box center [1066, 359] width 251 height 557
drag, startPoint x: 989, startPoint y: 145, endPoint x: 1327, endPoint y: 154, distance: 337.6
click at [1209, 154] on html "Online web based iOS Simulators and Android Emulators. Run iPhone, iPad, Mobile…" at bounding box center [1068, 364] width 284 height 597
click at [1123, 594] on div at bounding box center [1066, 359] width 251 height 557
click at [1076, 456] on div at bounding box center [1066, 359] width 251 height 557
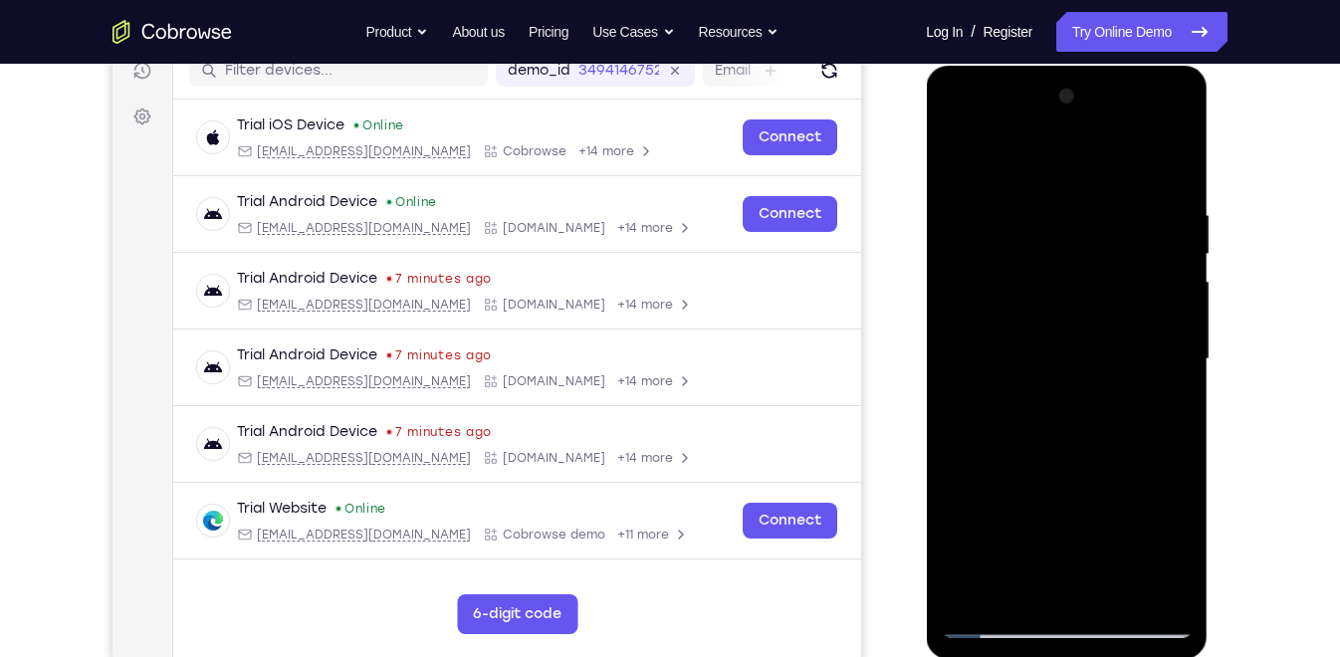
drag, startPoint x: 1115, startPoint y: 432, endPoint x: 1162, endPoint y: 267, distance: 171.7
click at [1162, 267] on div at bounding box center [1066, 359] width 251 height 557
drag, startPoint x: 1074, startPoint y: 452, endPoint x: 1097, endPoint y: 336, distance: 117.7
click at [1097, 336] on div at bounding box center [1066, 359] width 251 height 557
click at [1043, 549] on div at bounding box center [1066, 359] width 251 height 557
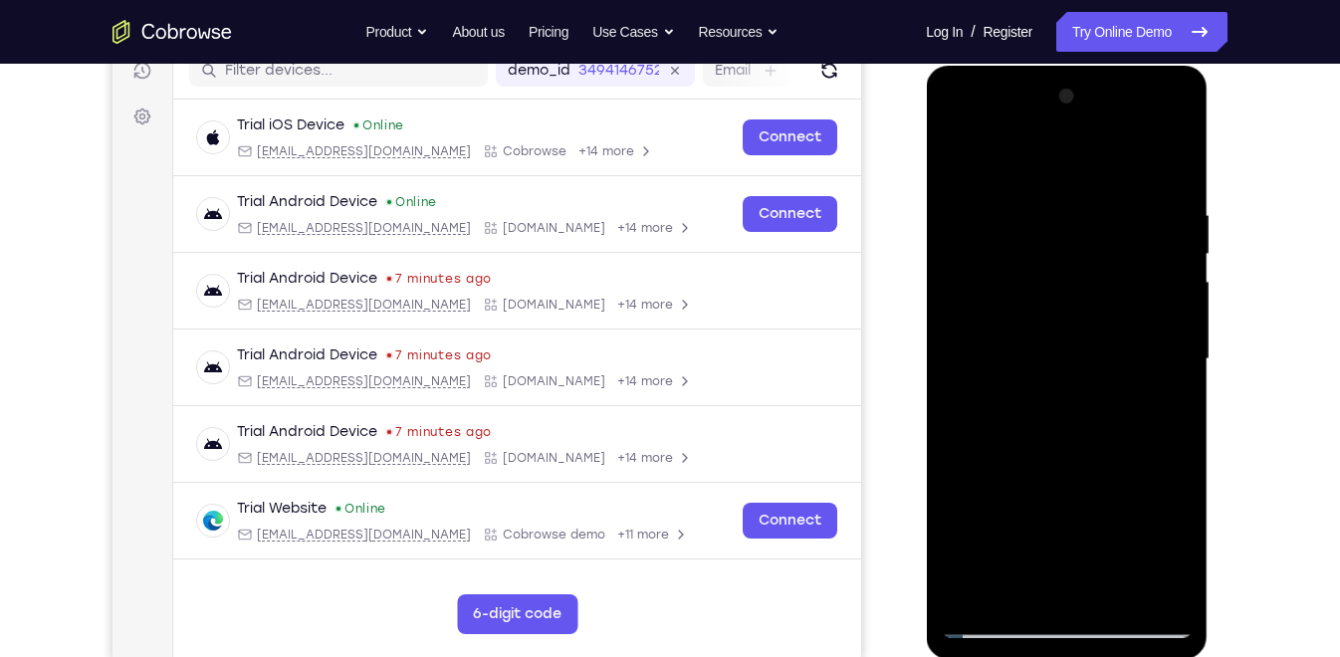
click at [1170, 547] on div at bounding box center [1066, 359] width 251 height 557
click at [1164, 400] on div at bounding box center [1066, 359] width 251 height 557
click at [987, 407] on div at bounding box center [1066, 359] width 251 height 557
